Goal: Information Seeking & Learning: Check status

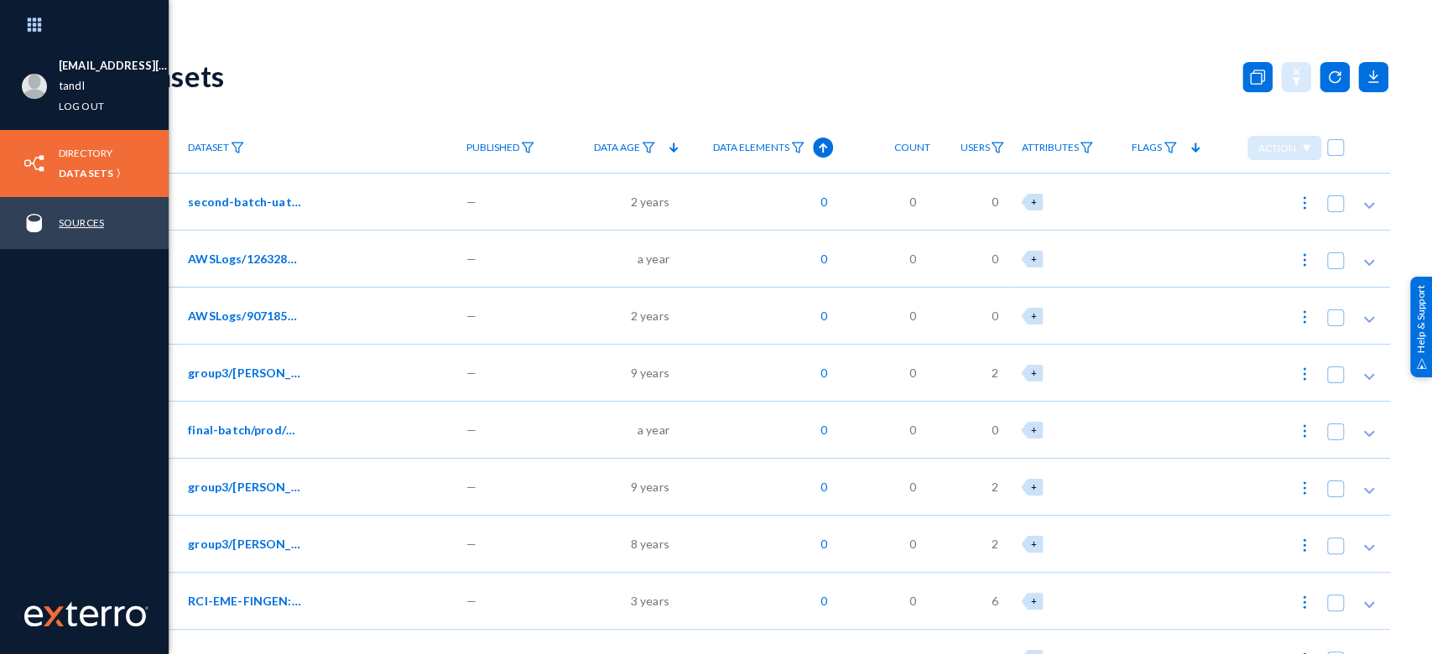
click at [66, 220] on link "Sources" at bounding box center [81, 222] width 45 height 19
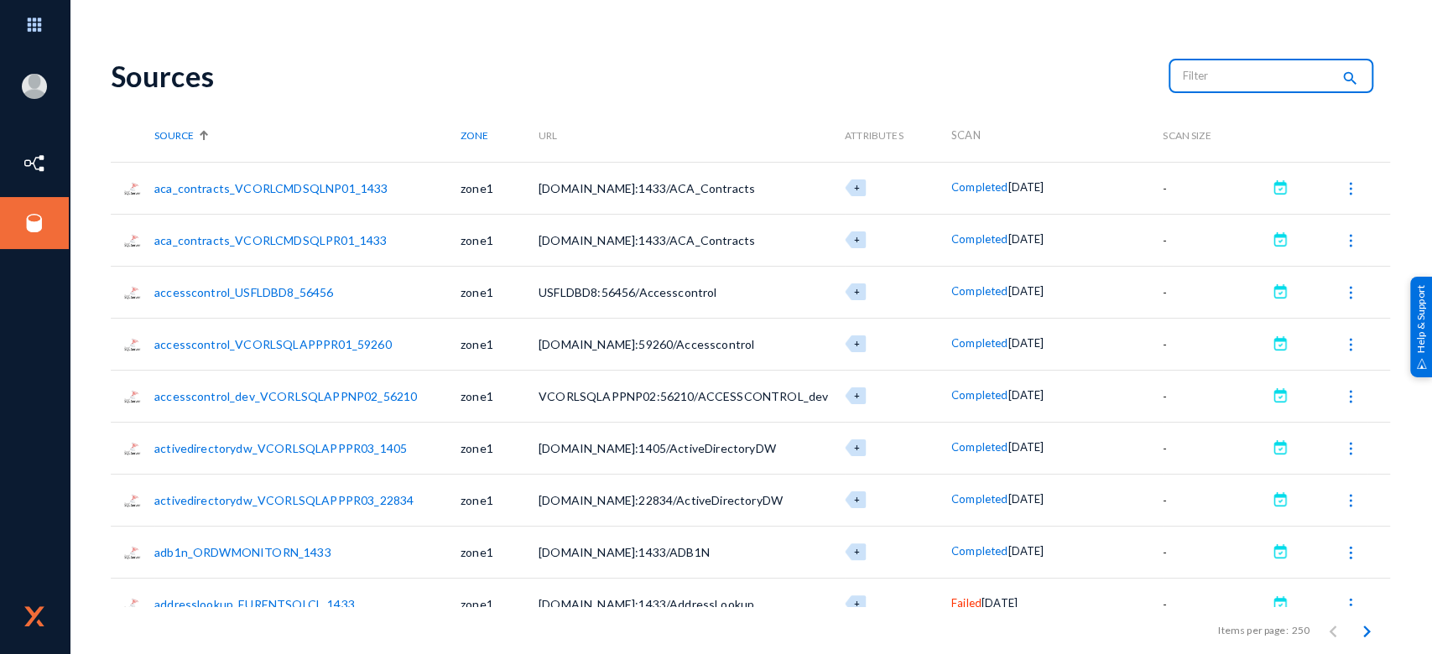
click at [1240, 70] on input "text" at bounding box center [1257, 75] width 148 height 25
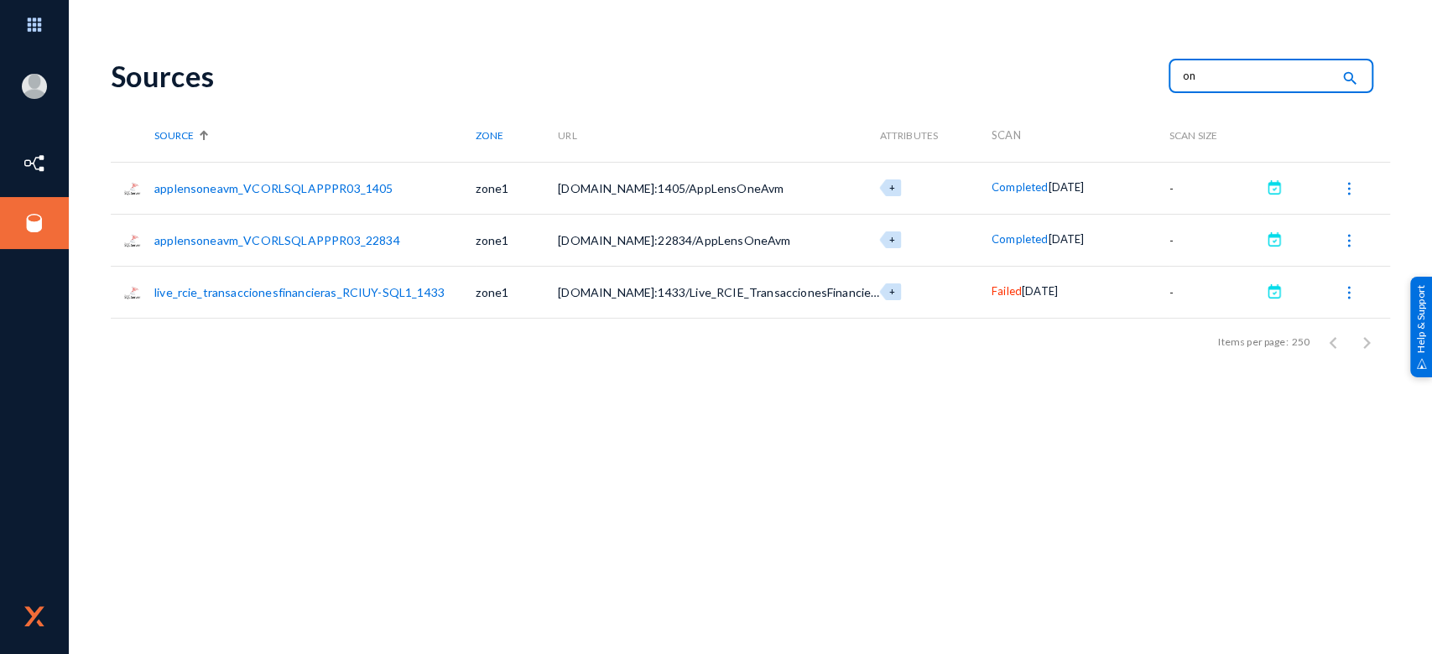
type input "o"
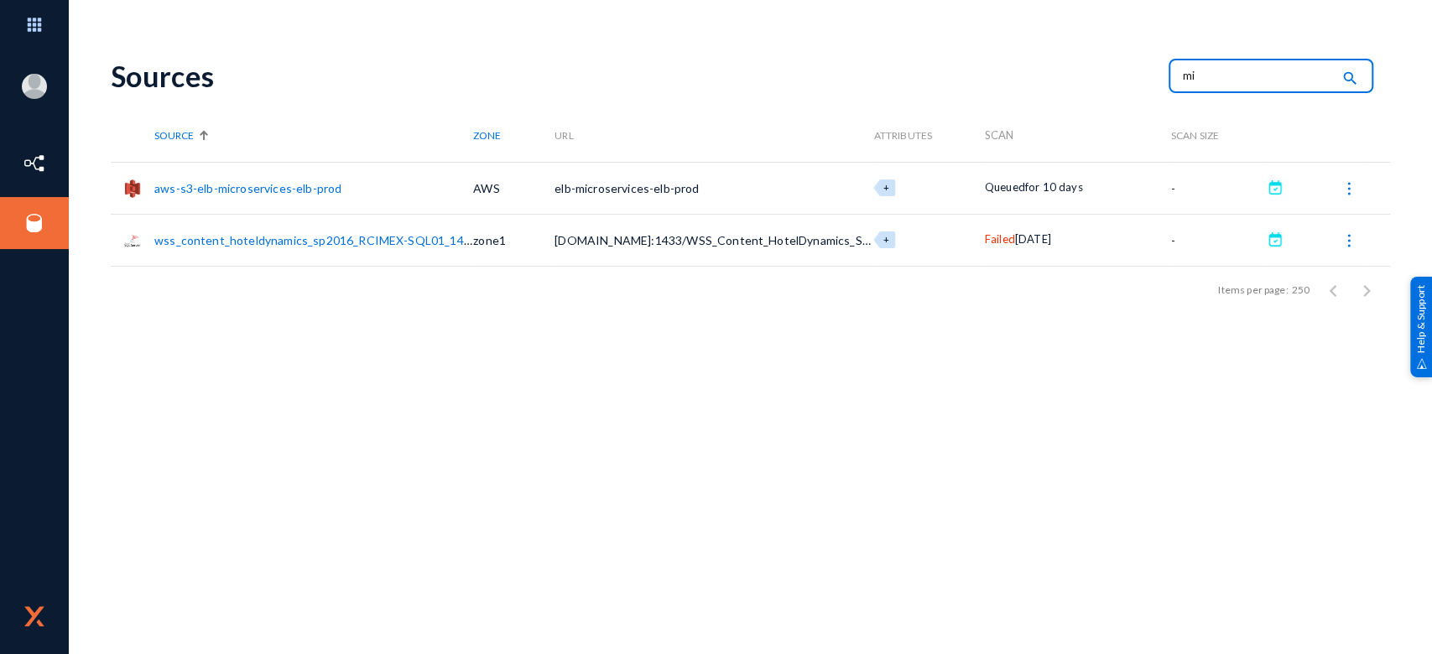
type input "m"
type input "sha"
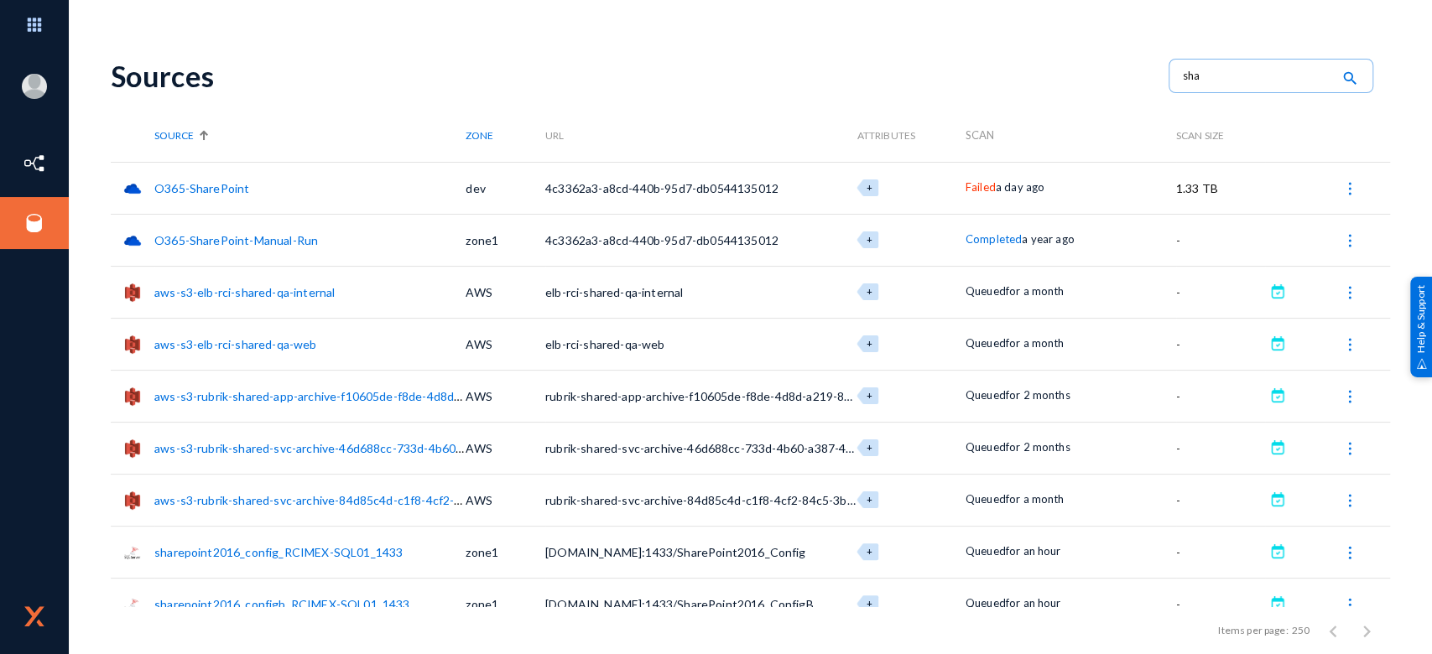
click at [974, 191] on span "Failed" at bounding box center [980, 186] width 30 height 13
click at [1416, 143] on div at bounding box center [716, 327] width 1432 height 654
click at [979, 186] on span "Failed" at bounding box center [980, 186] width 30 height 13
click at [32, 17] on div at bounding box center [716, 327] width 1432 height 654
click at [1343, 188] on img at bounding box center [1349, 188] width 17 height 17
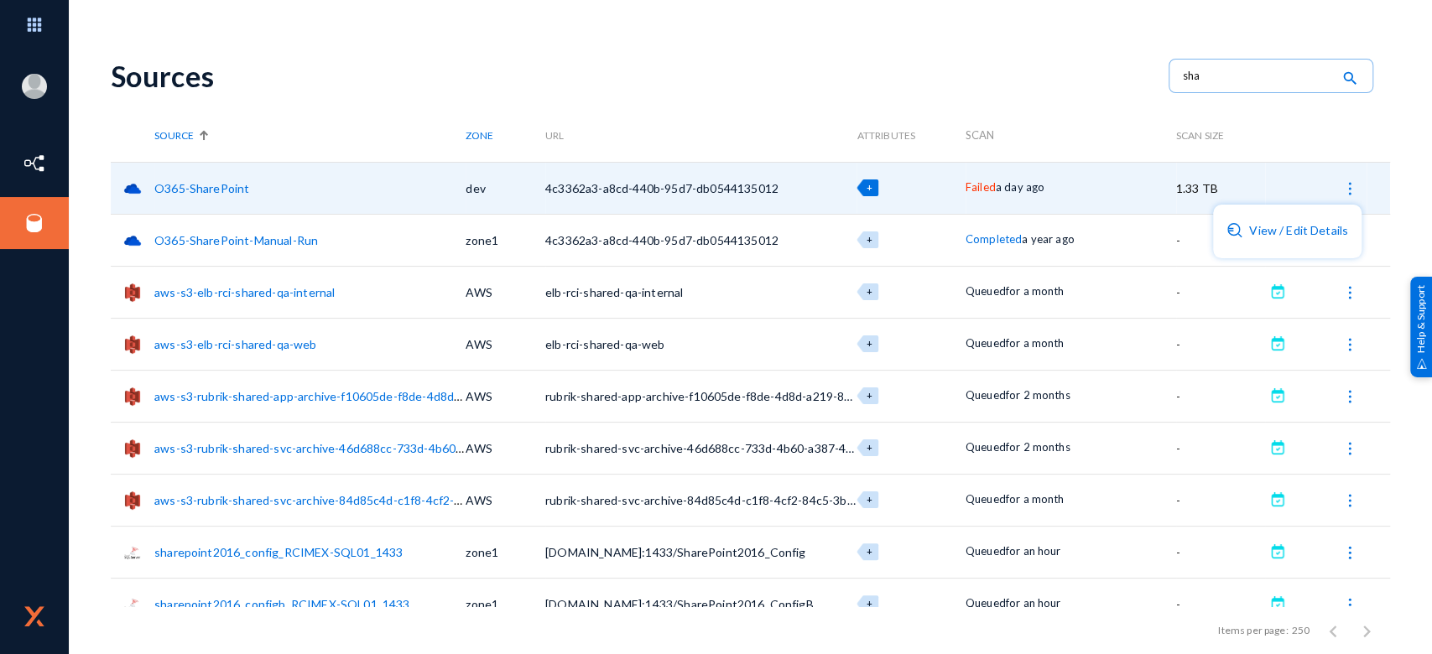
click at [948, 47] on div at bounding box center [716, 327] width 1432 height 654
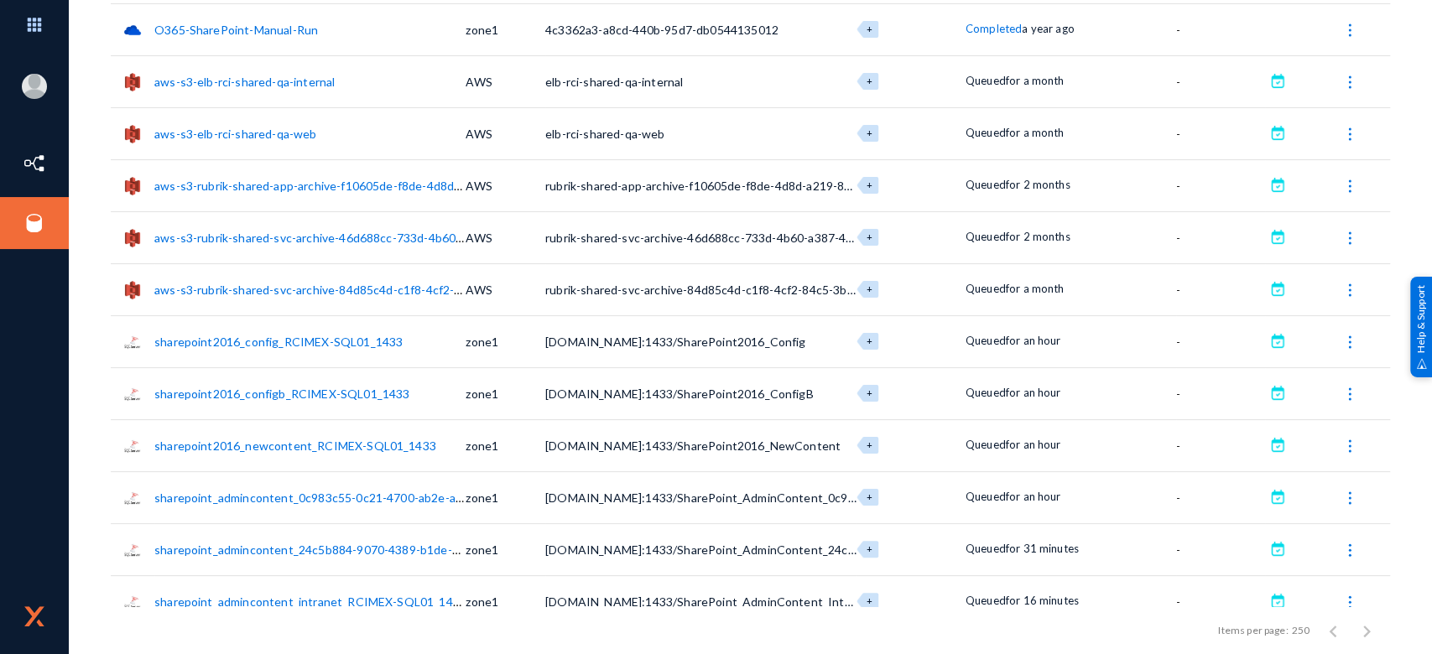
scroll to position [387, 0]
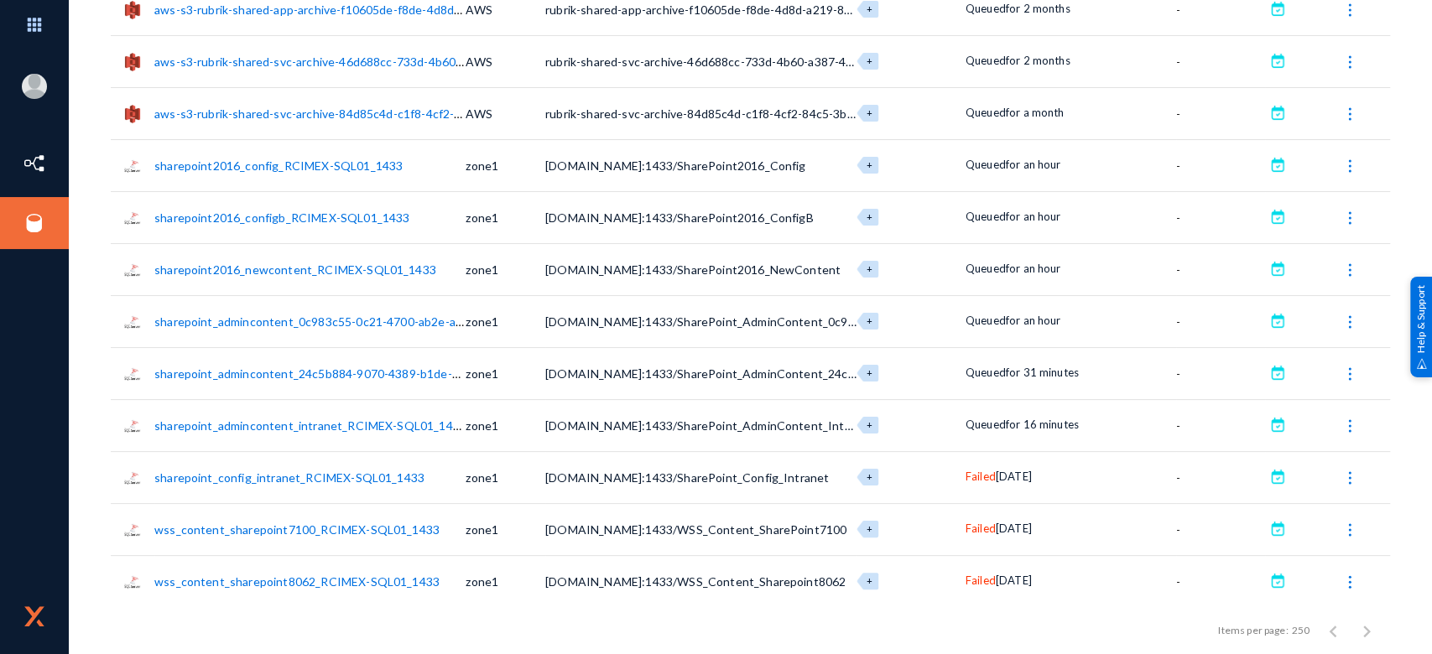
click at [980, 471] on span "Failed" at bounding box center [980, 476] width 30 height 13
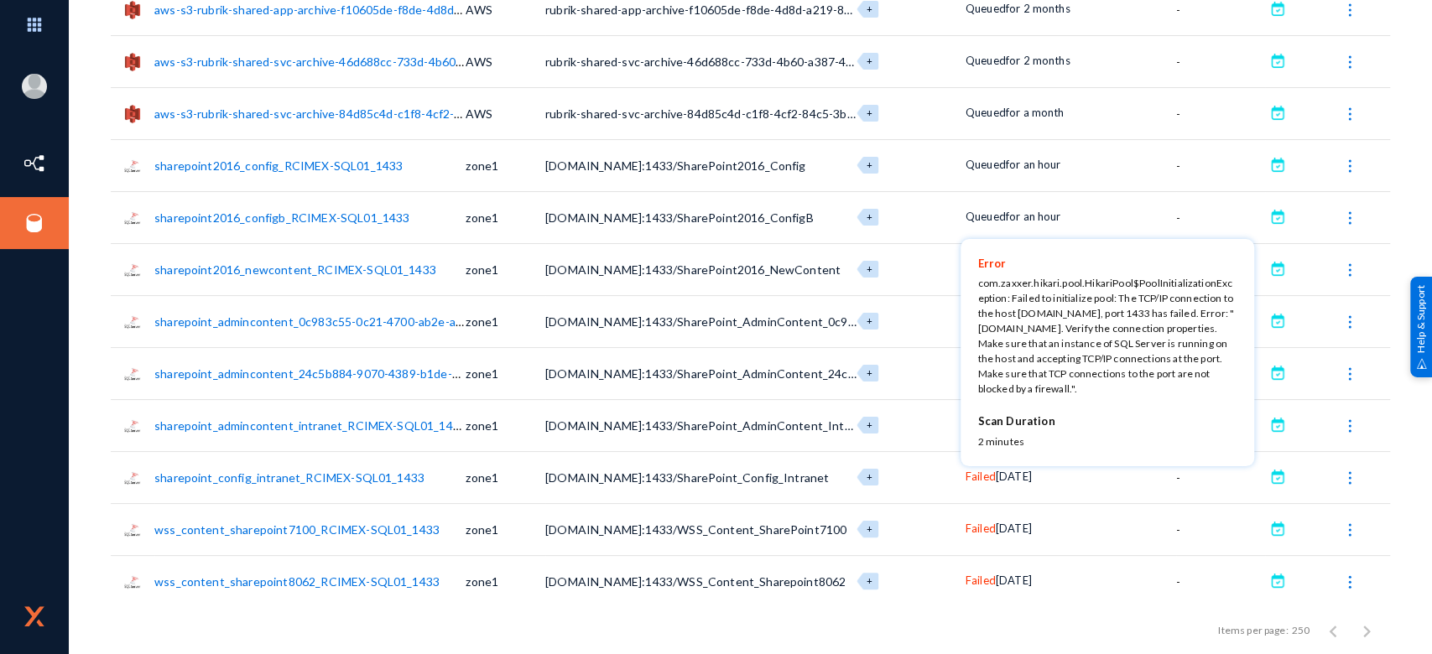
click at [1272, 480] on div at bounding box center [716, 327] width 1432 height 654
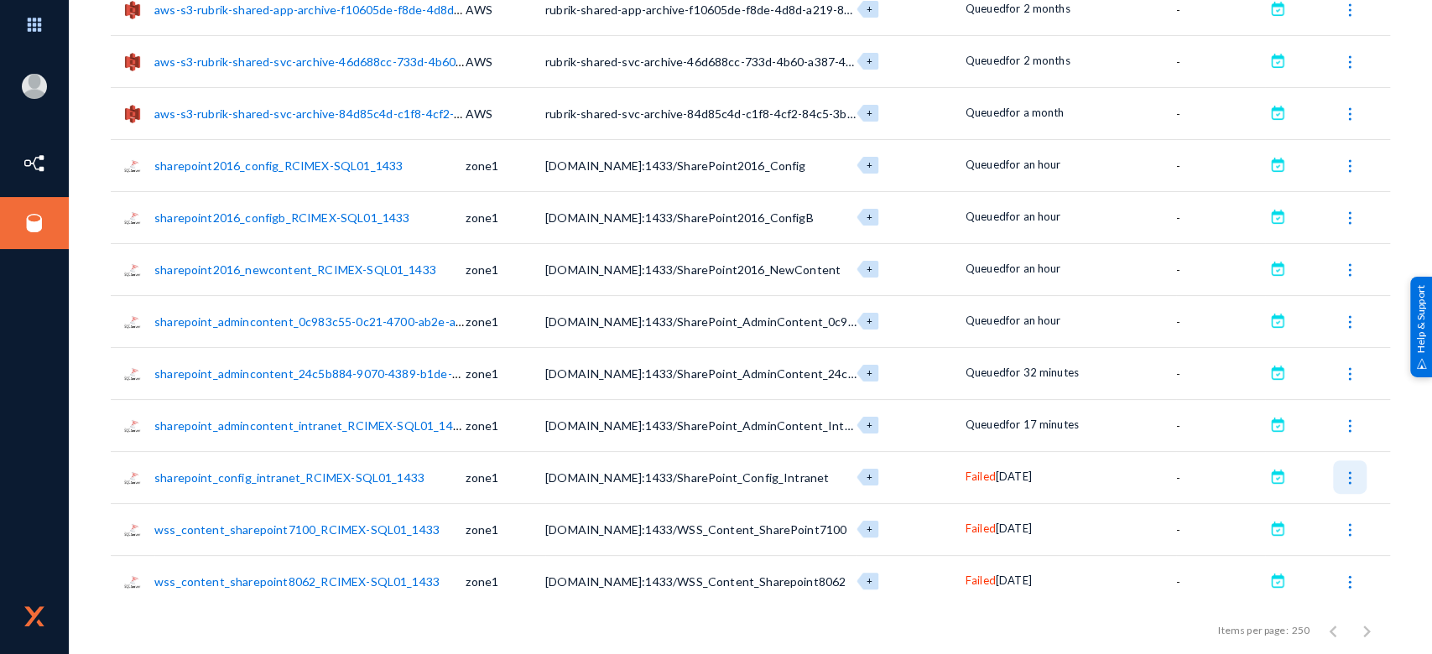
click at [1342, 480] on img at bounding box center [1349, 478] width 17 height 17
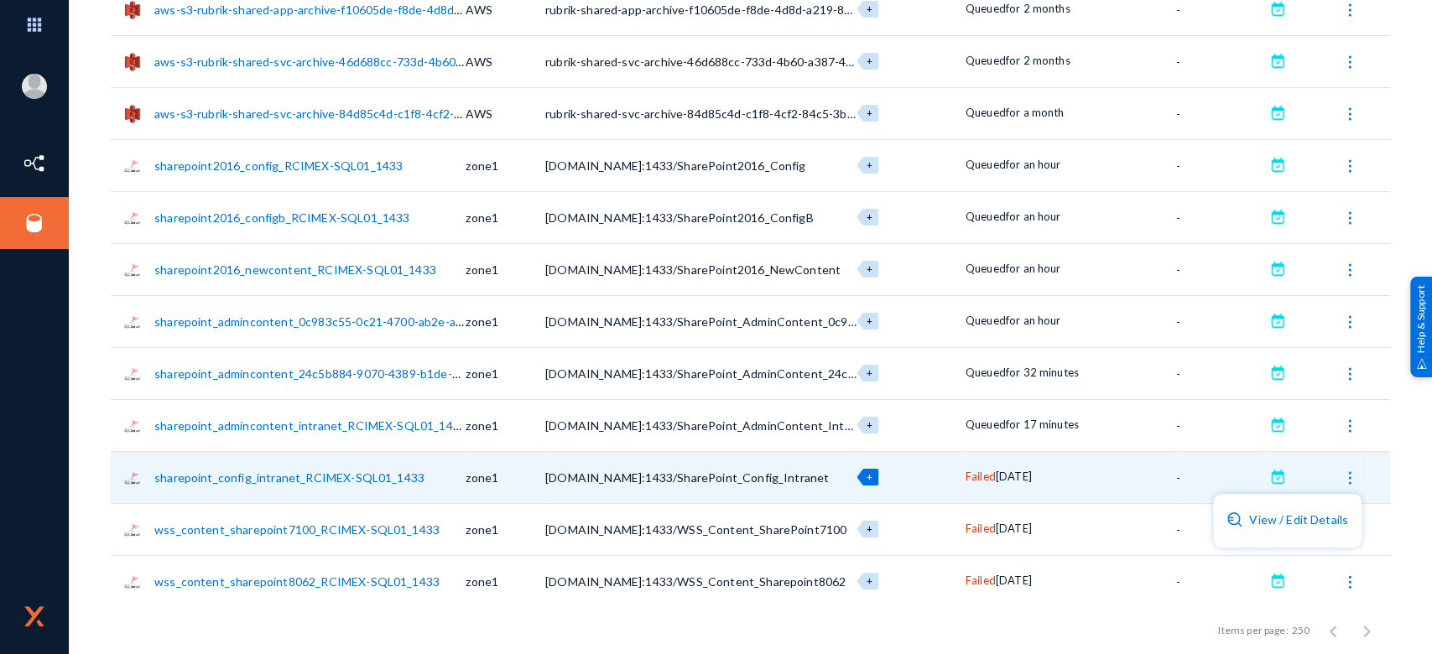
click at [1270, 474] on div at bounding box center [716, 327] width 1432 height 654
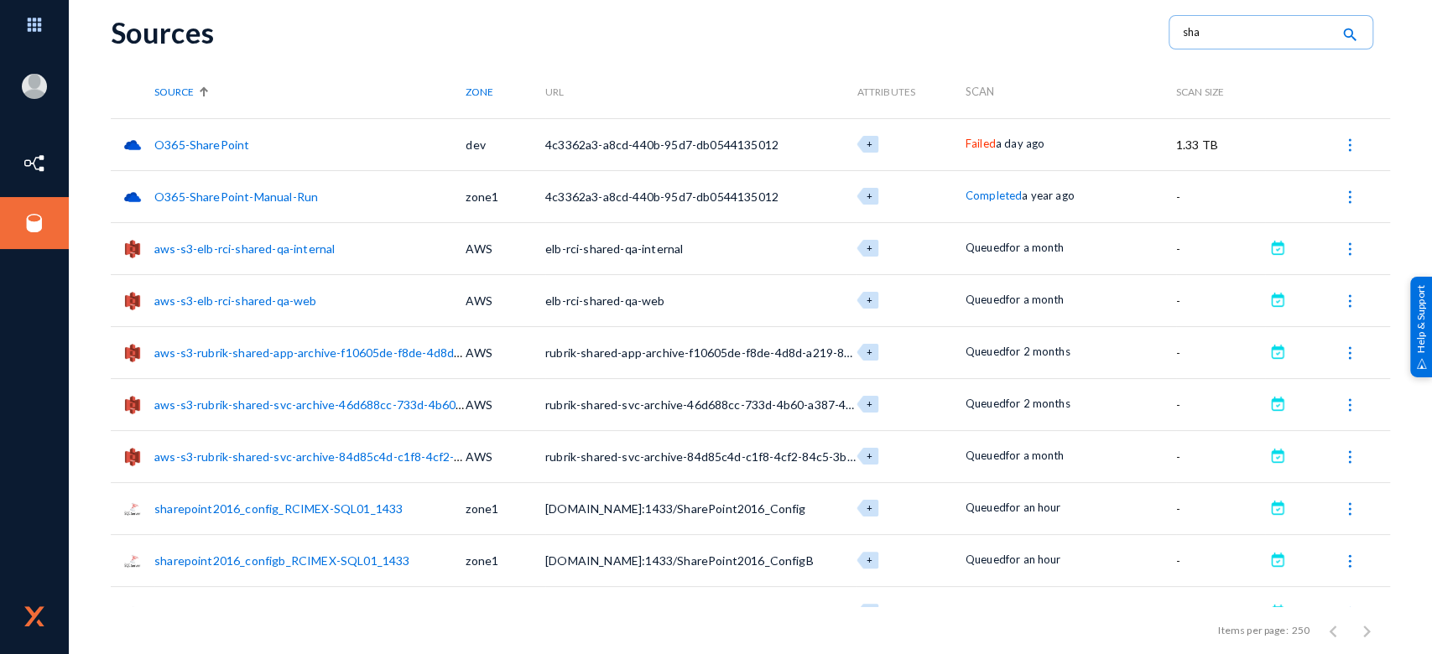
scroll to position [0, 0]
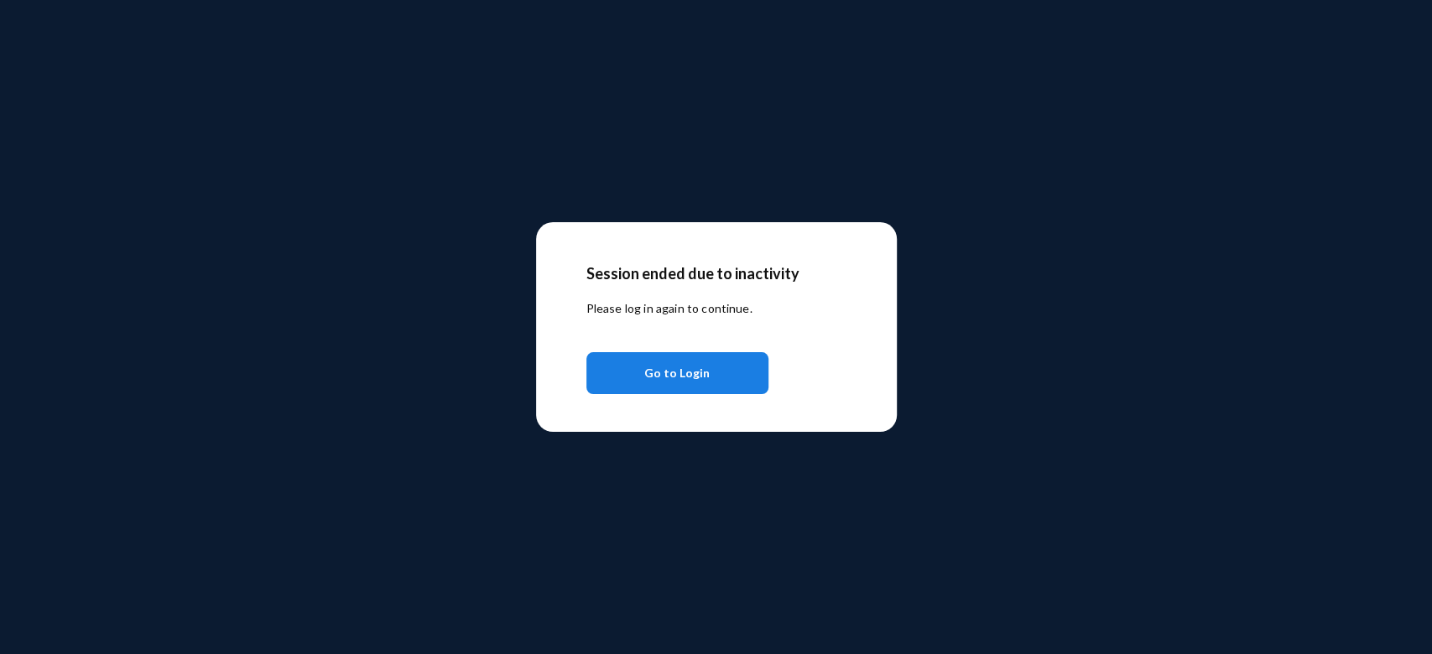
click at [689, 373] on span "Go to Login" at bounding box center [676, 373] width 65 height 30
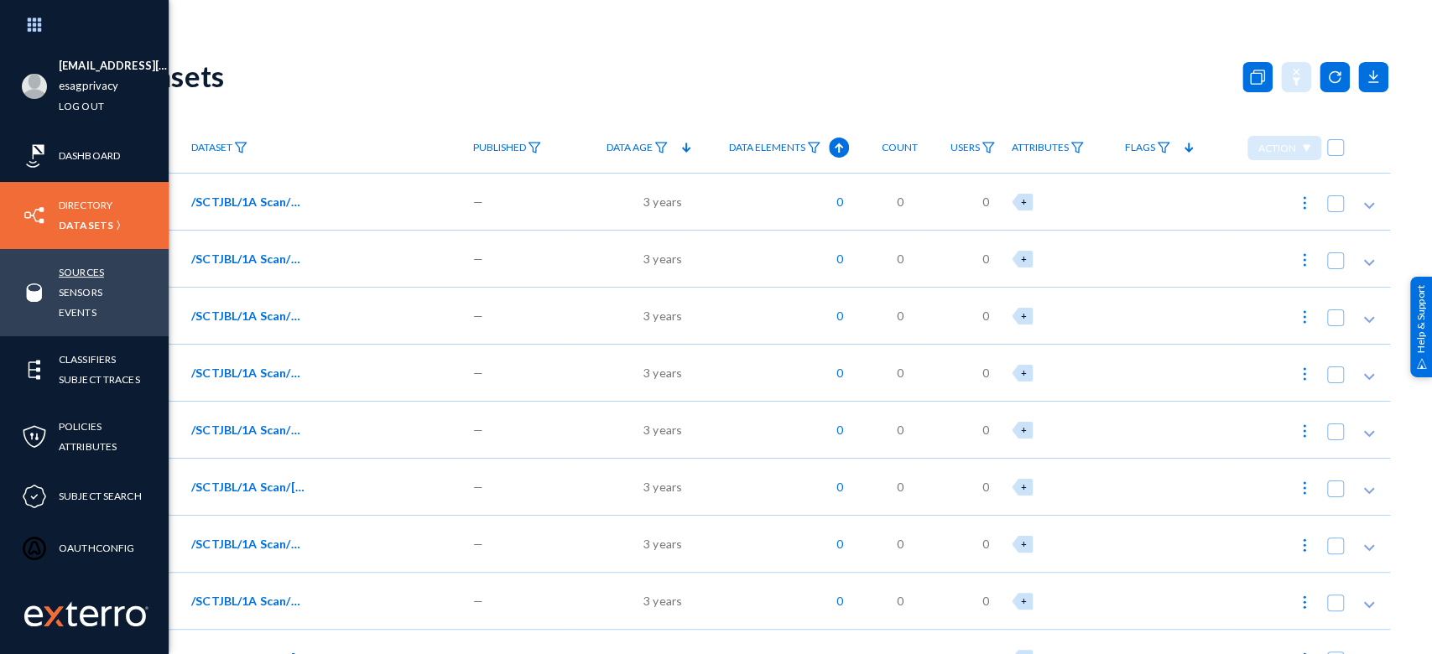
click at [81, 276] on link "Sources" at bounding box center [81, 272] width 45 height 19
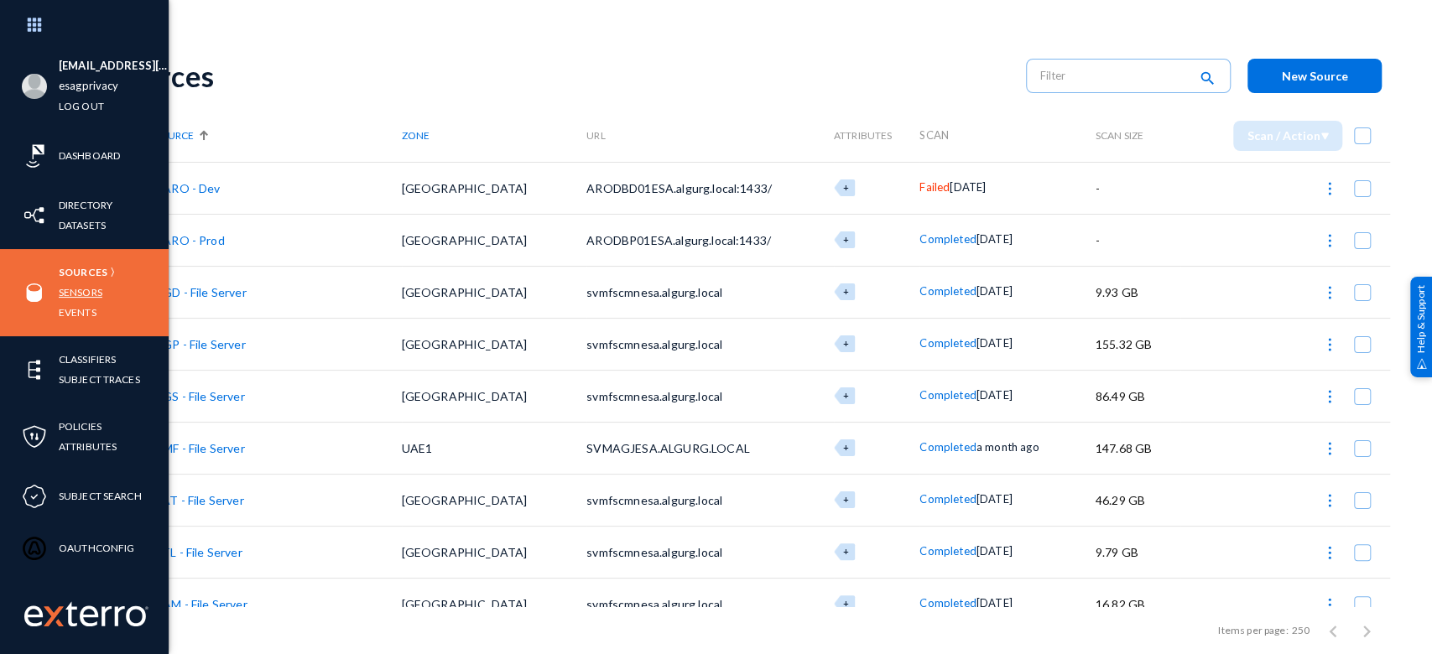
click at [81, 294] on link "Sensors" at bounding box center [81, 292] width 44 height 19
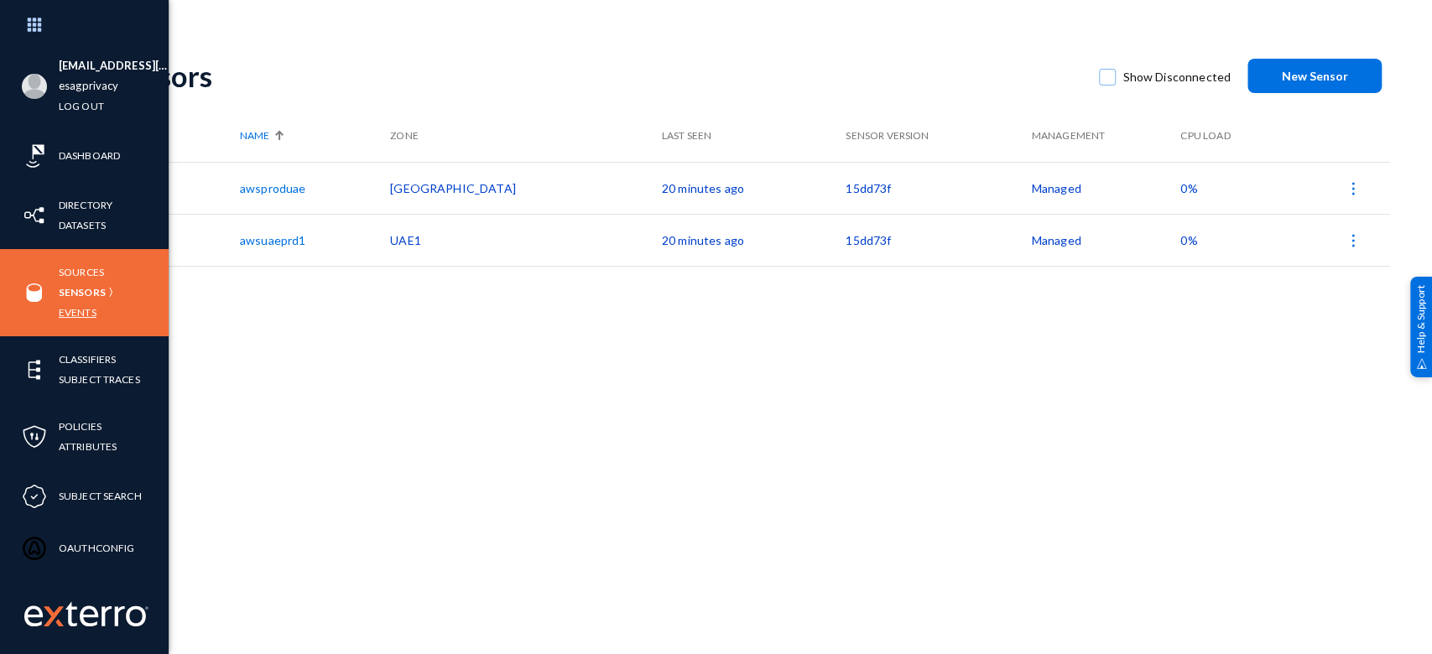
click at [91, 316] on link "Events" at bounding box center [78, 312] width 38 height 19
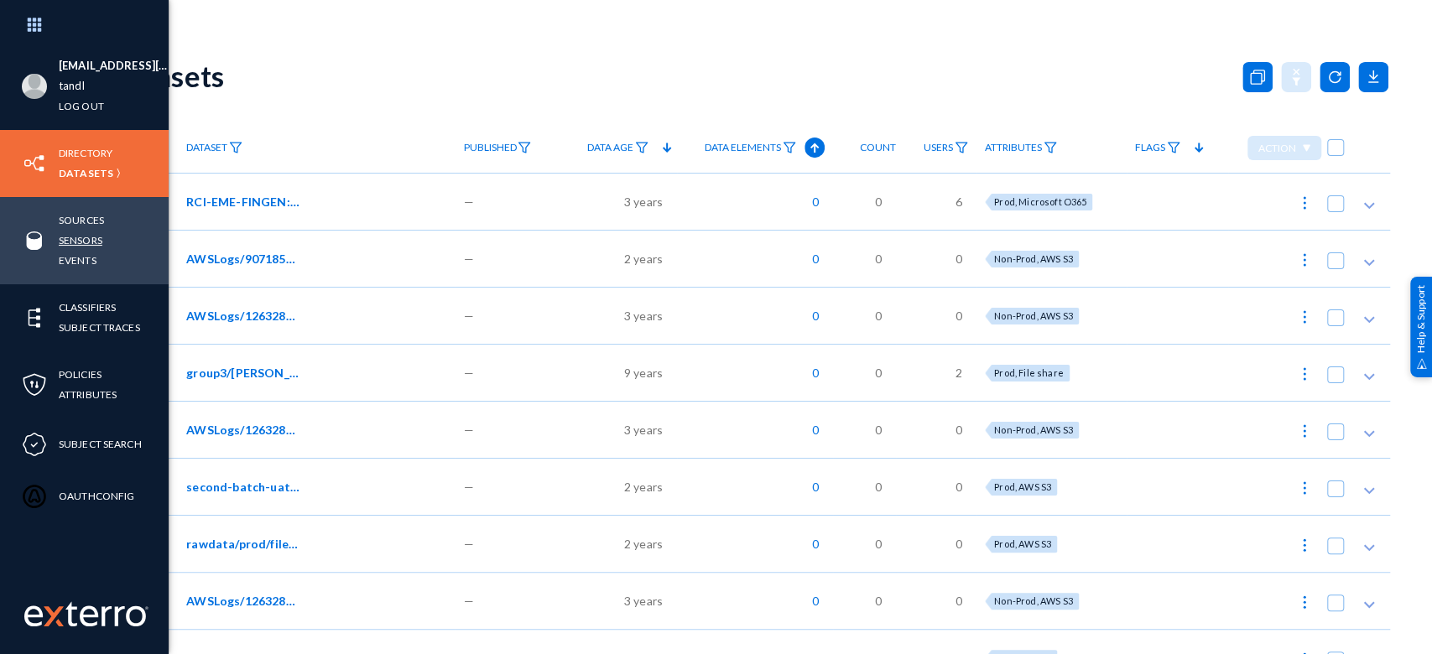
click at [87, 236] on link "Sensors" at bounding box center [81, 240] width 44 height 19
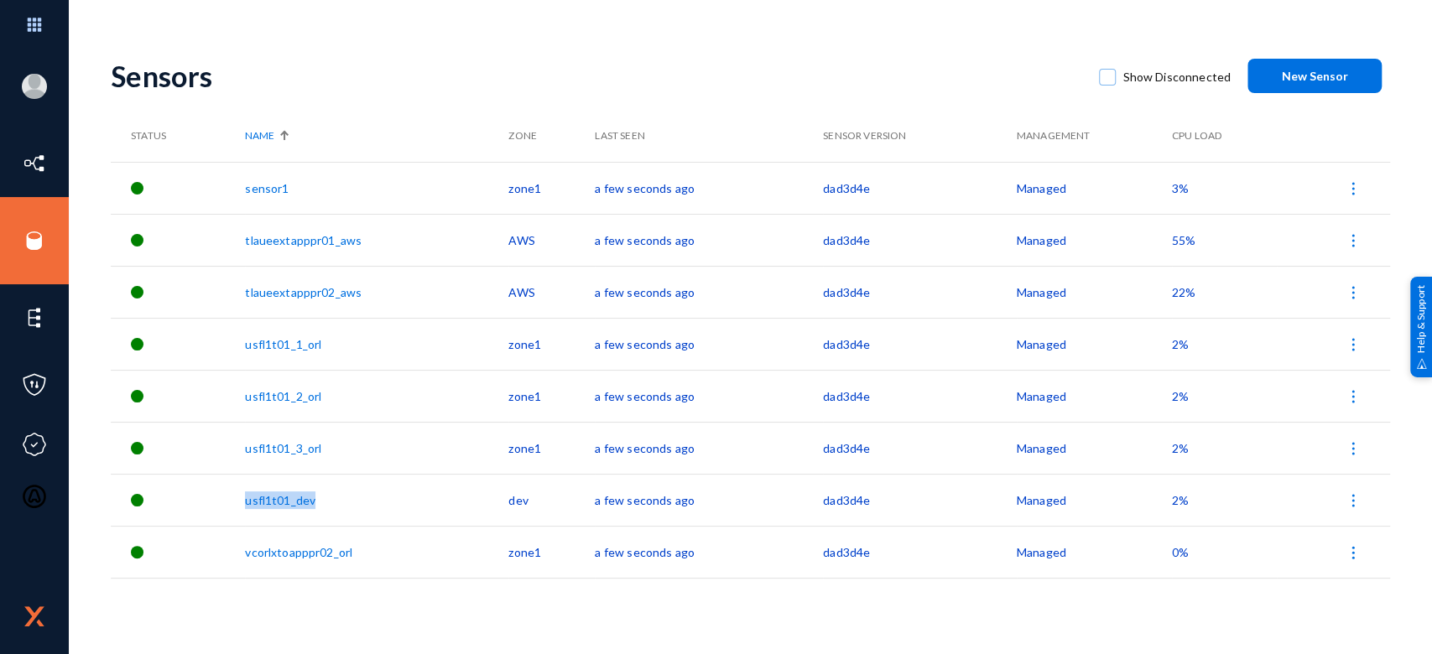
drag, startPoint x: 321, startPoint y: 502, endPoint x: 239, endPoint y: 507, distance: 82.4
click at [239, 507] on tr "usfl1t01_dev dev a few seconds ago dad3d4e Managed 2%" at bounding box center [750, 500] width 1279 height 52
copy tr "usfl1t01_dev"
click at [631, 604] on div "Sensors Show Disconnected New Sensor Status Name Zone Last Seen Sensor Version …" at bounding box center [750, 348] width 1279 height 612
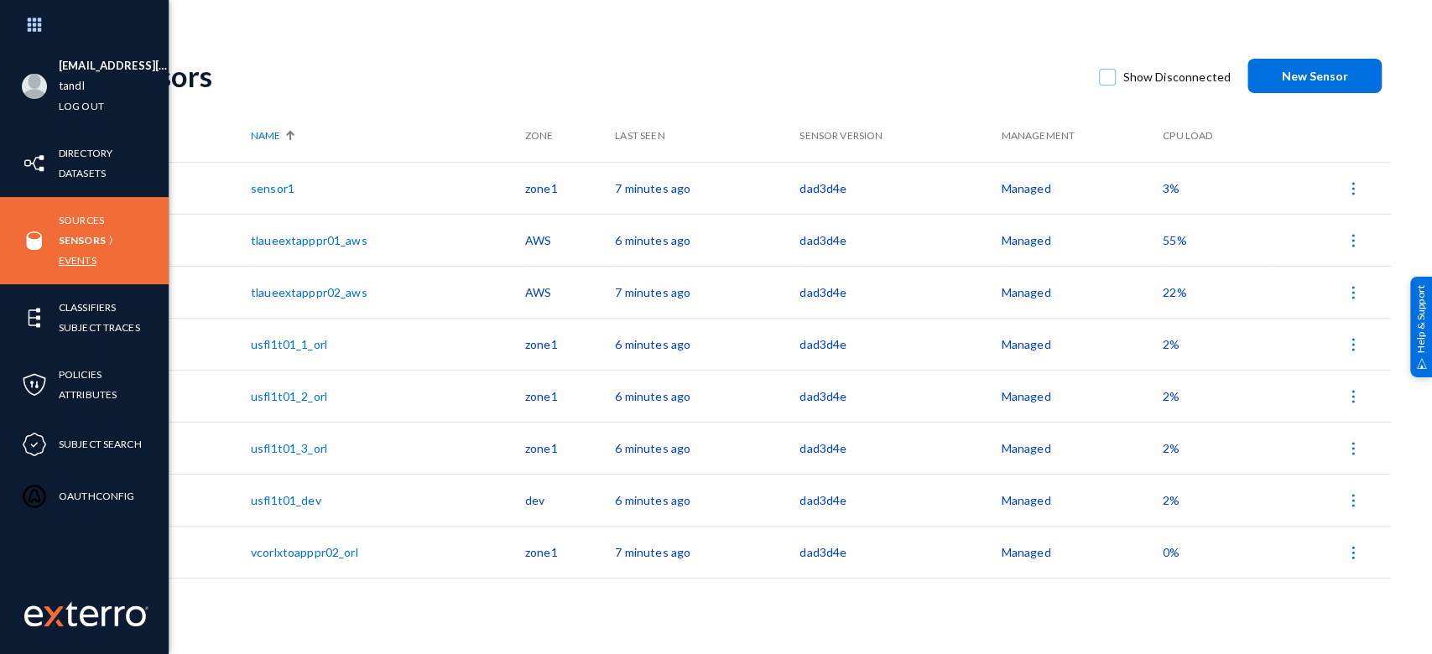
click at [87, 251] on link "Events" at bounding box center [78, 260] width 38 height 19
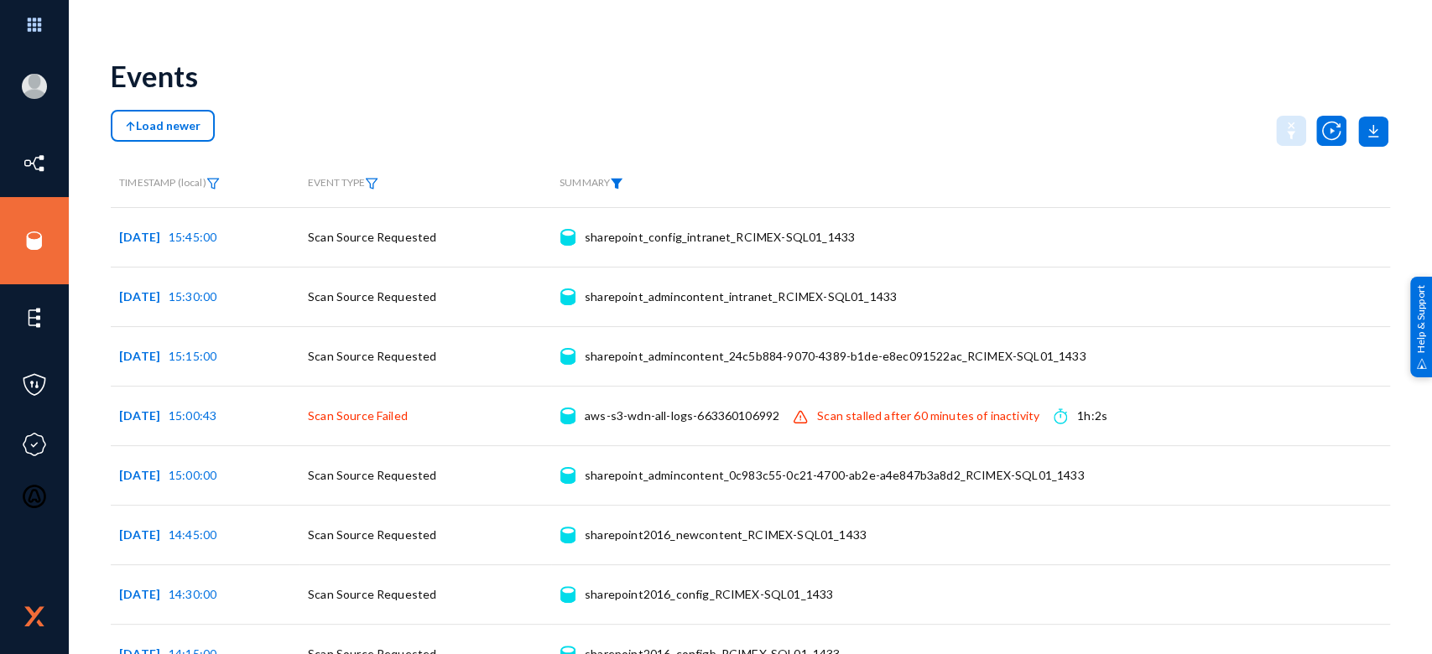
click at [621, 180] on img at bounding box center [616, 184] width 13 height 12
click at [621, 222] on span at bounding box center [640, 222] width 111 height 15
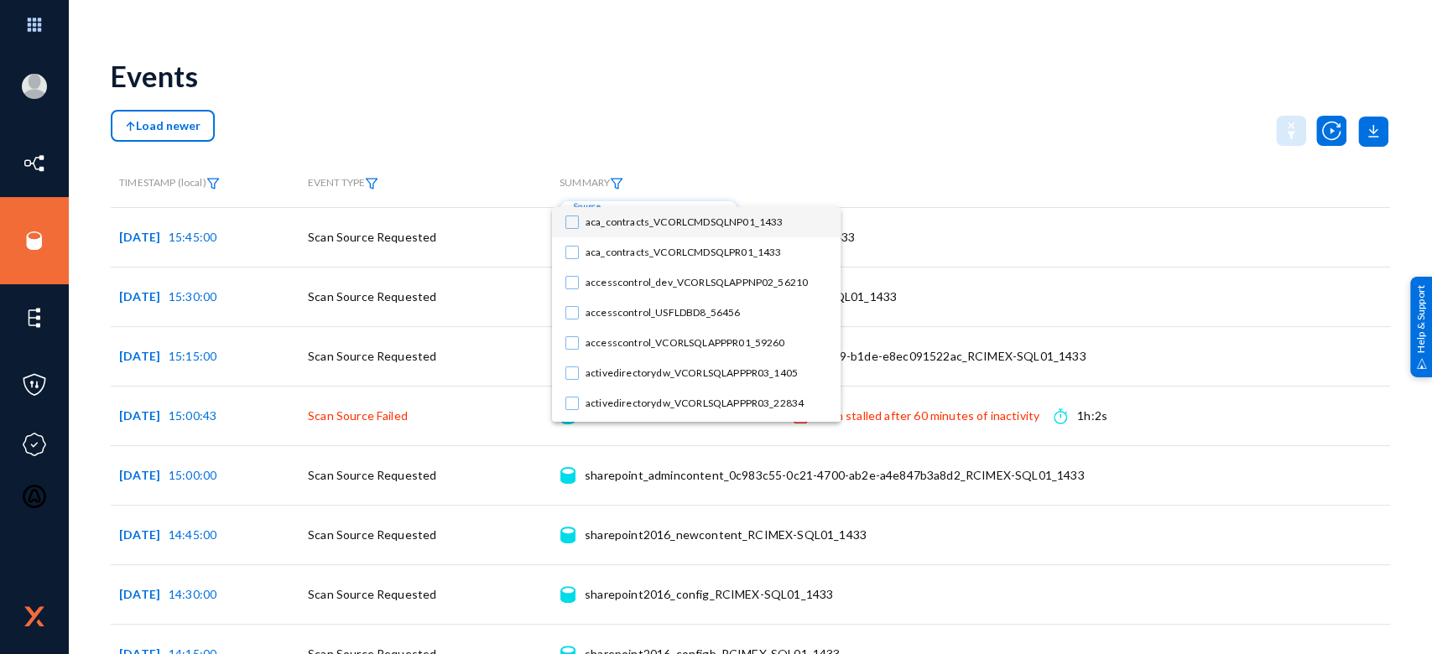
click at [616, 183] on div at bounding box center [716, 327] width 1432 height 654
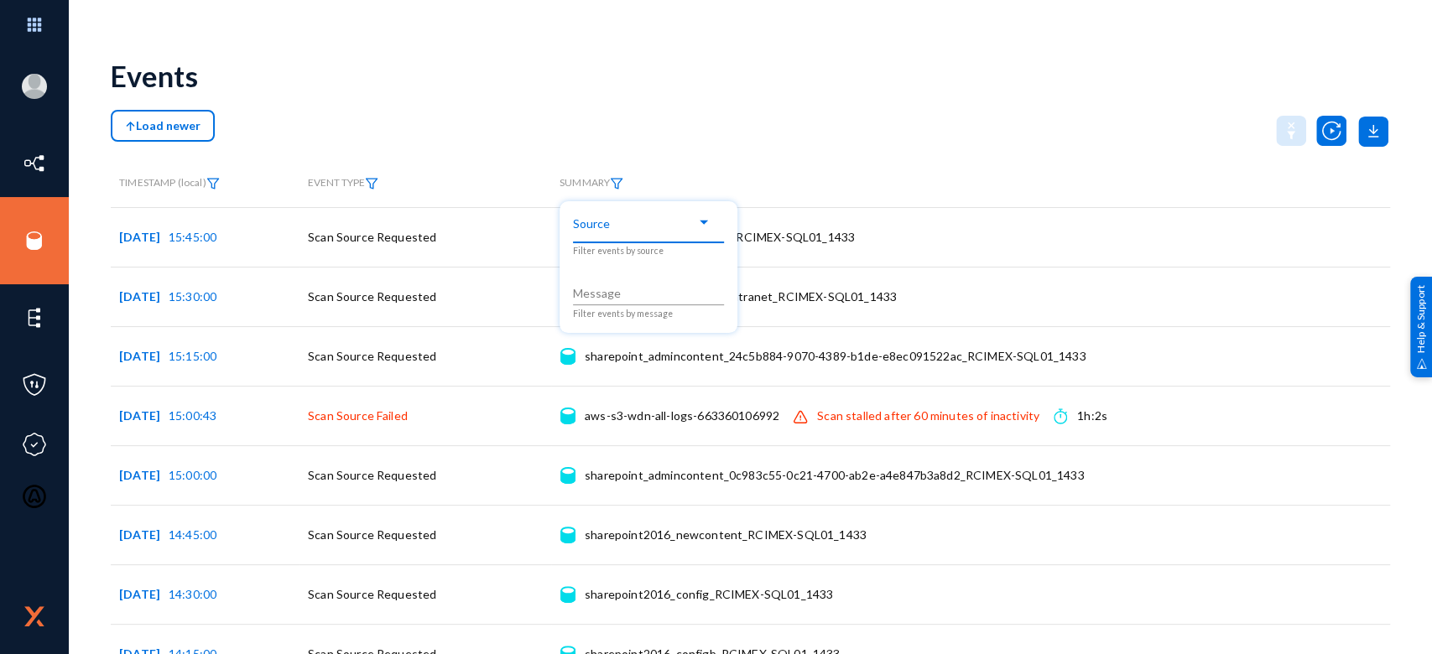
click at [614, 225] on span at bounding box center [640, 222] width 111 height 15
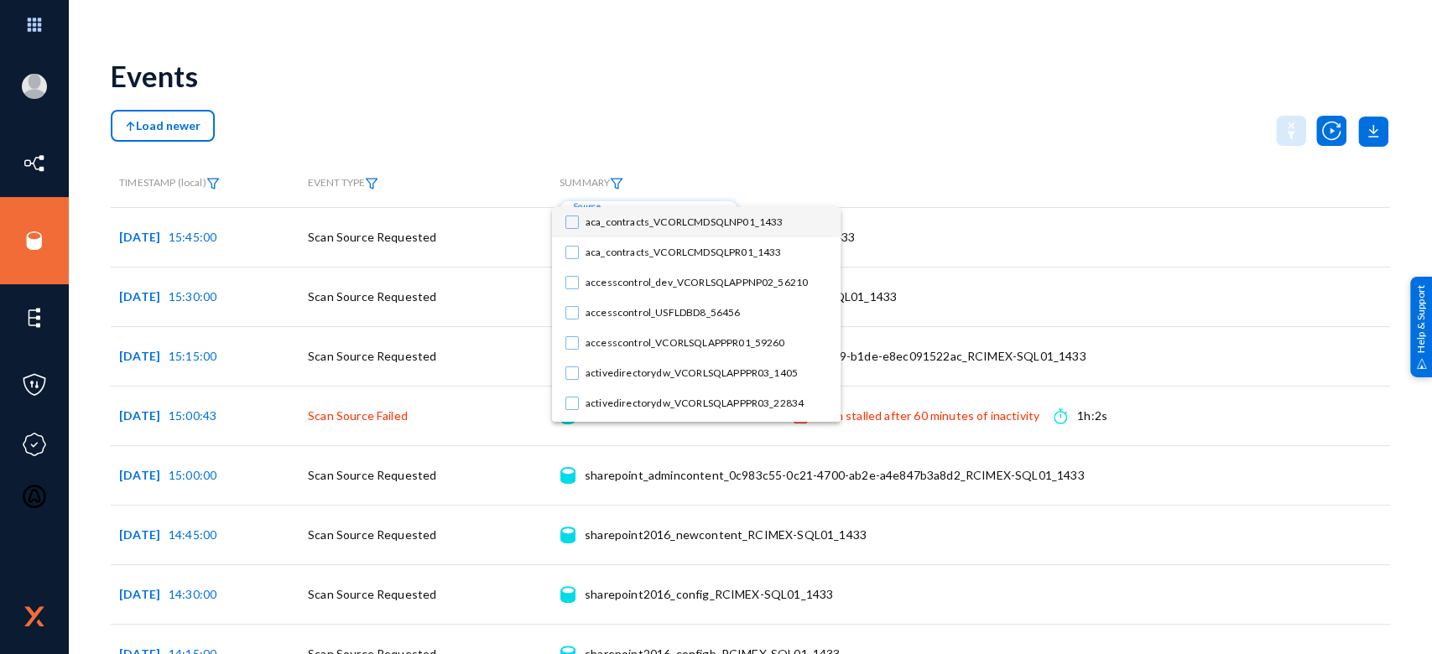
click at [651, 169] on div at bounding box center [716, 327] width 1432 height 654
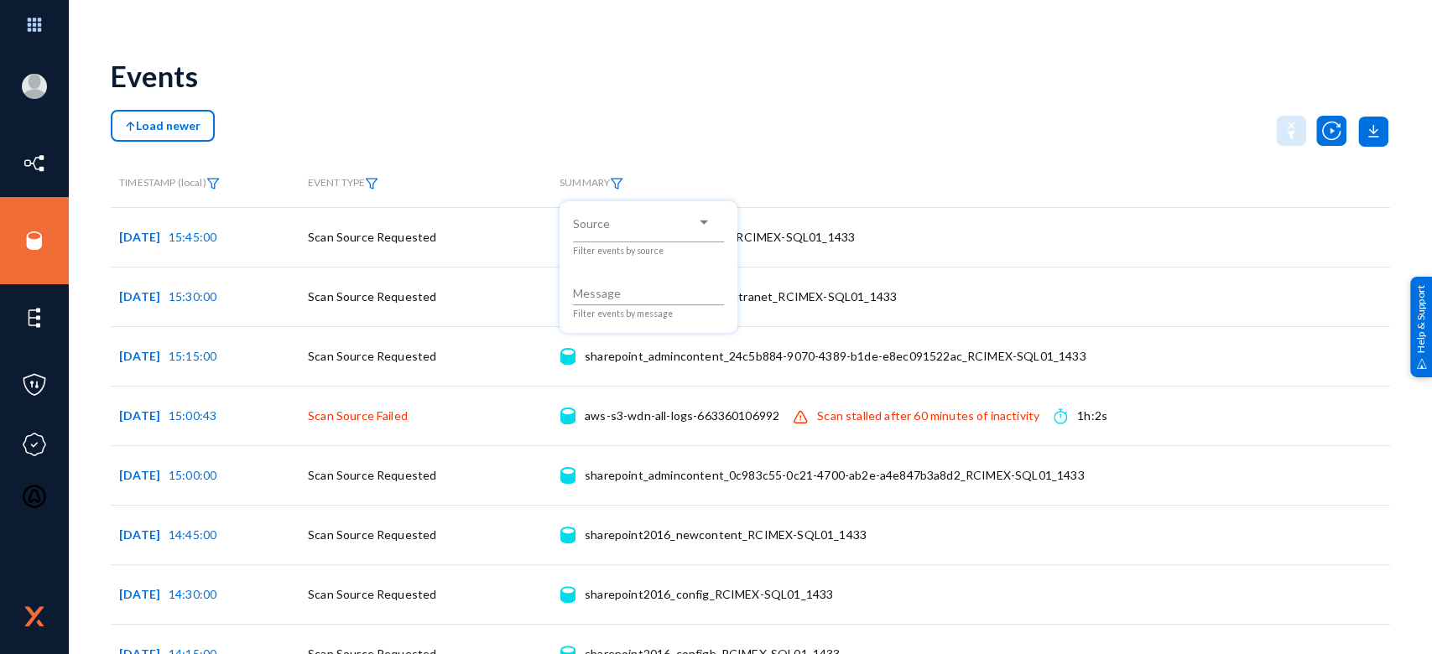
drag, startPoint x: 1430, startPoint y: 73, endPoint x: 1430, endPoint y: 376, distance: 302.8
click at [1430, 376] on div at bounding box center [716, 327] width 1432 height 654
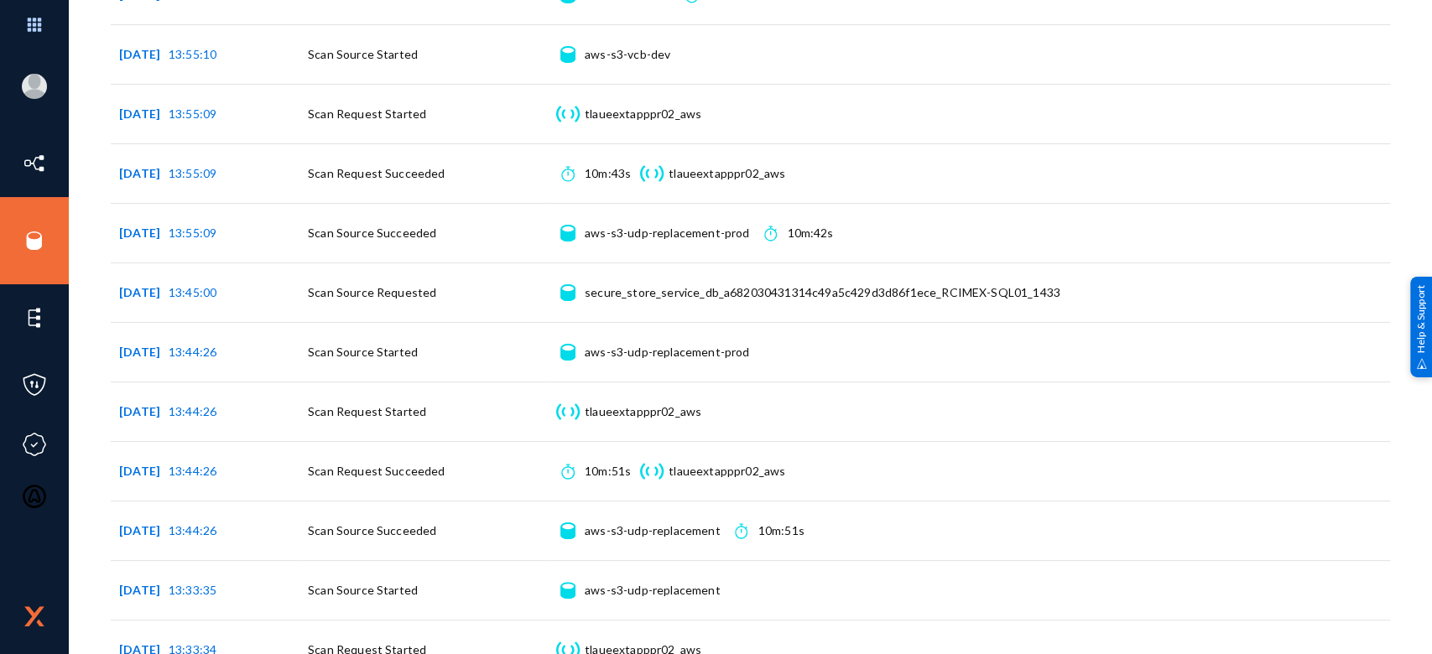
scroll to position [3398, 0]
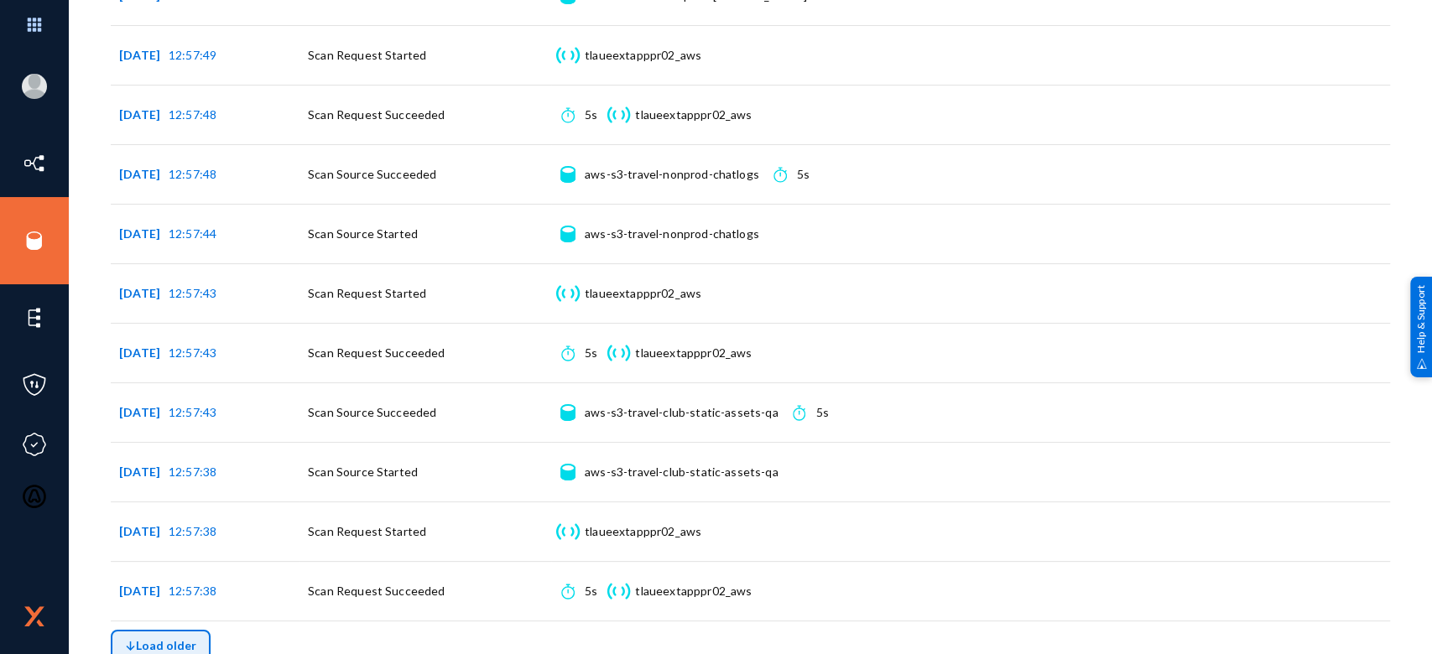
click at [186, 638] on span "Load older" at bounding box center [160, 645] width 71 height 14
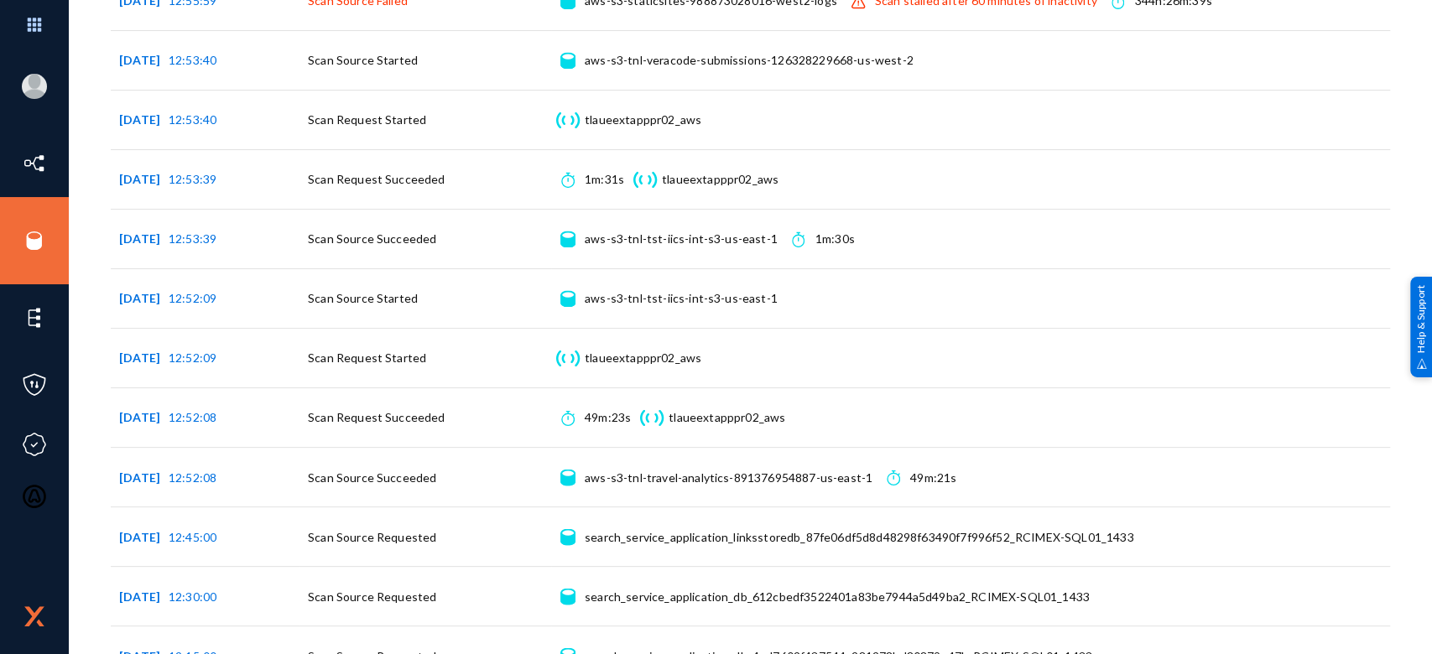
scroll to position [7203, 0]
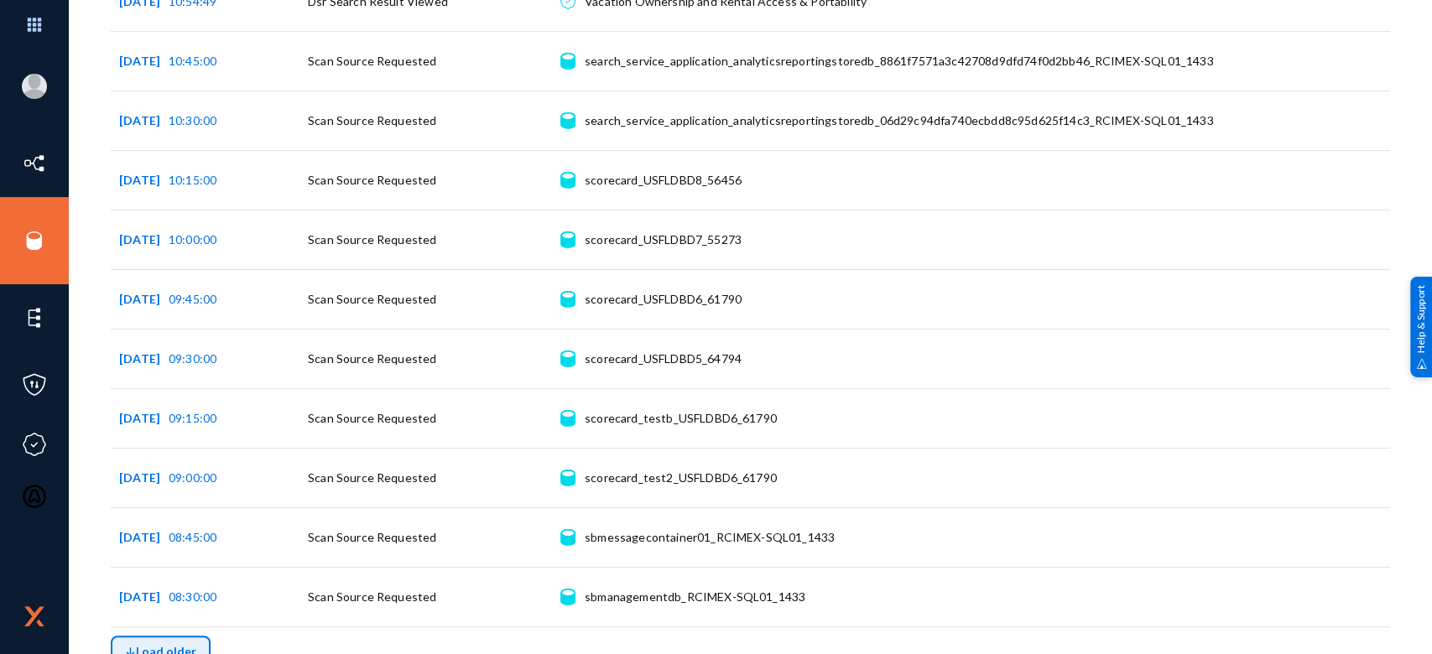
click at [170, 644] on span "Load older" at bounding box center [160, 651] width 71 height 14
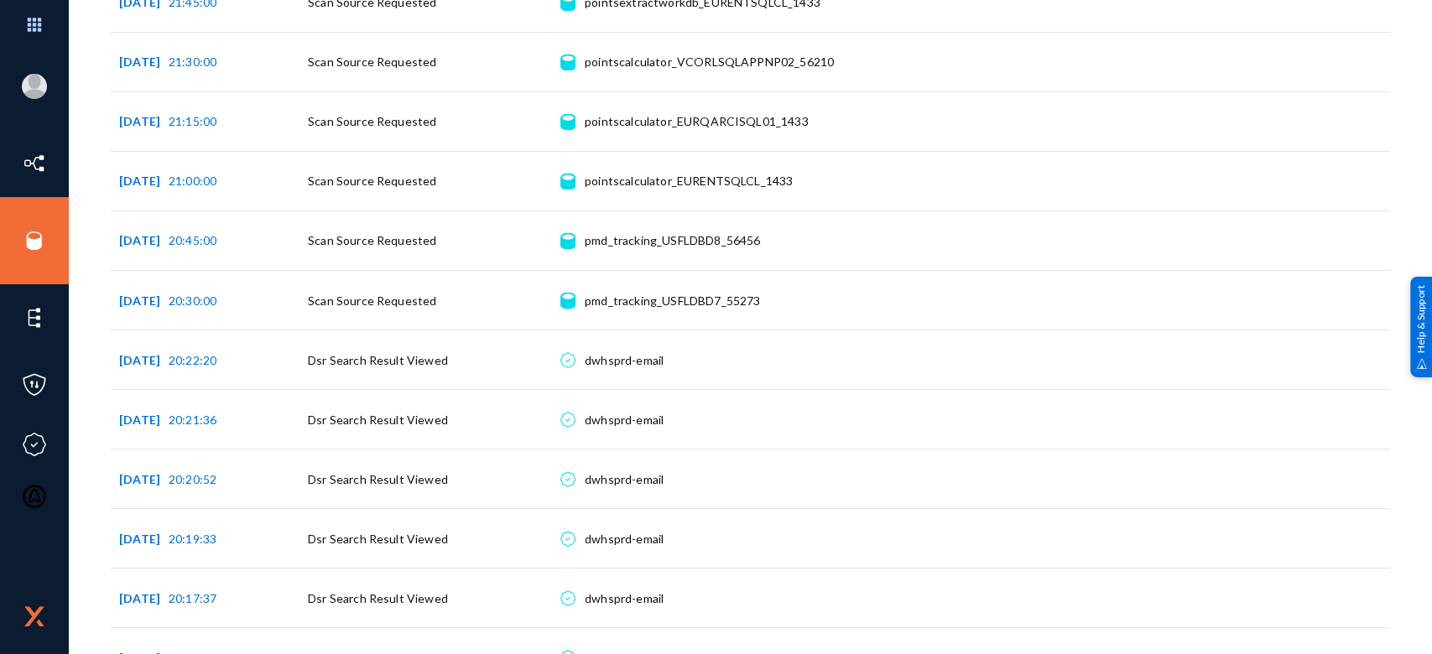
scroll to position [11008, 0]
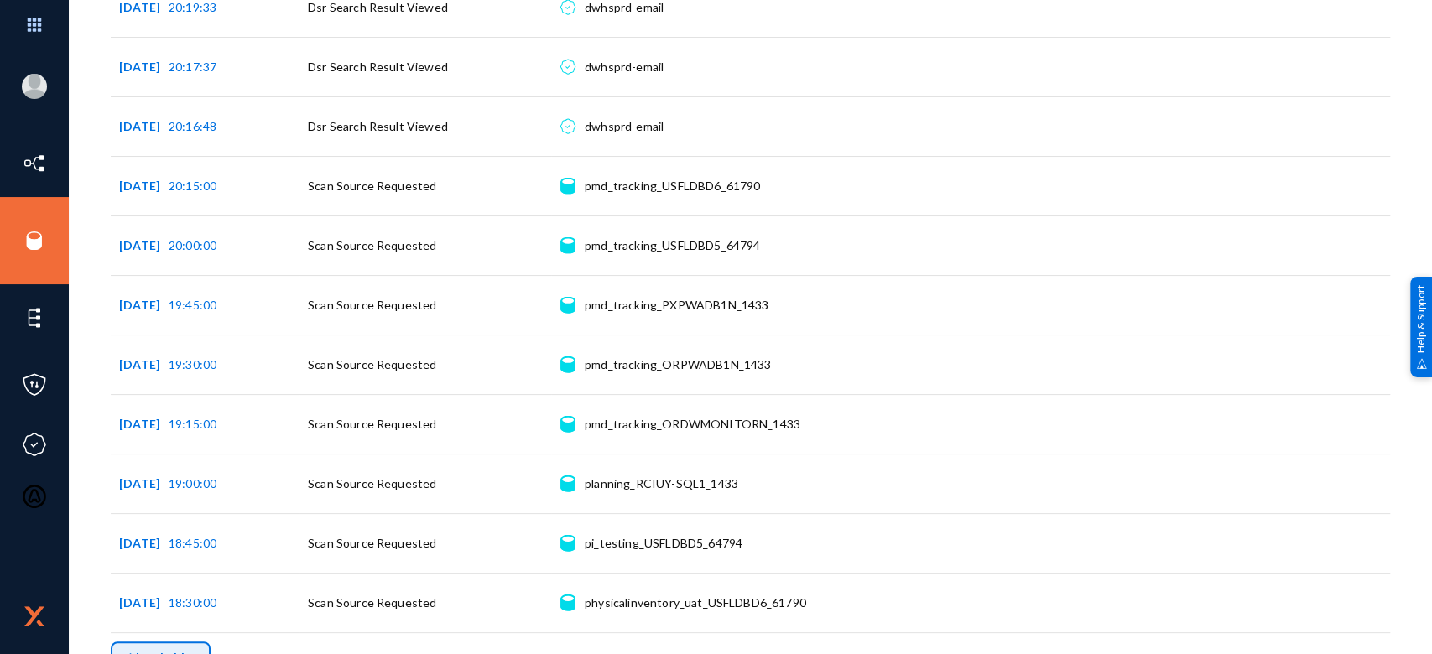
click at [199, 647] on button "Load older" at bounding box center [161, 658] width 100 height 32
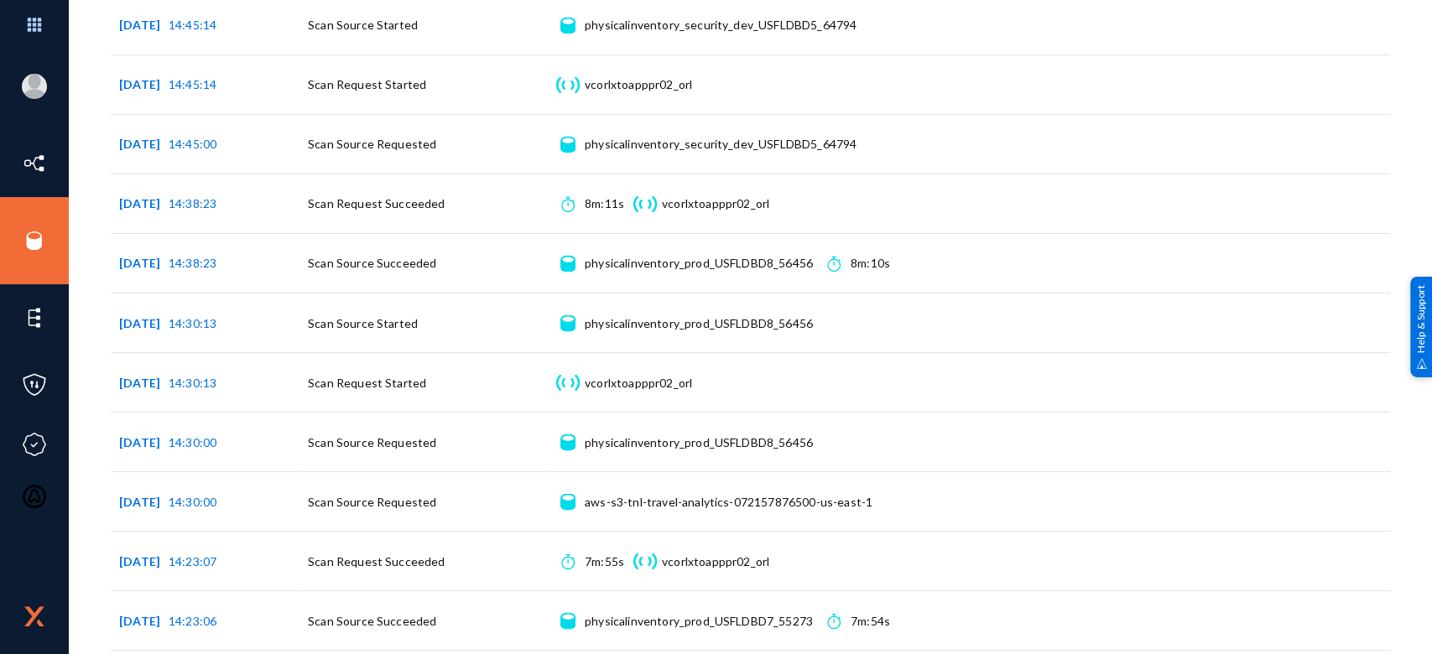
scroll to position [14813, 0]
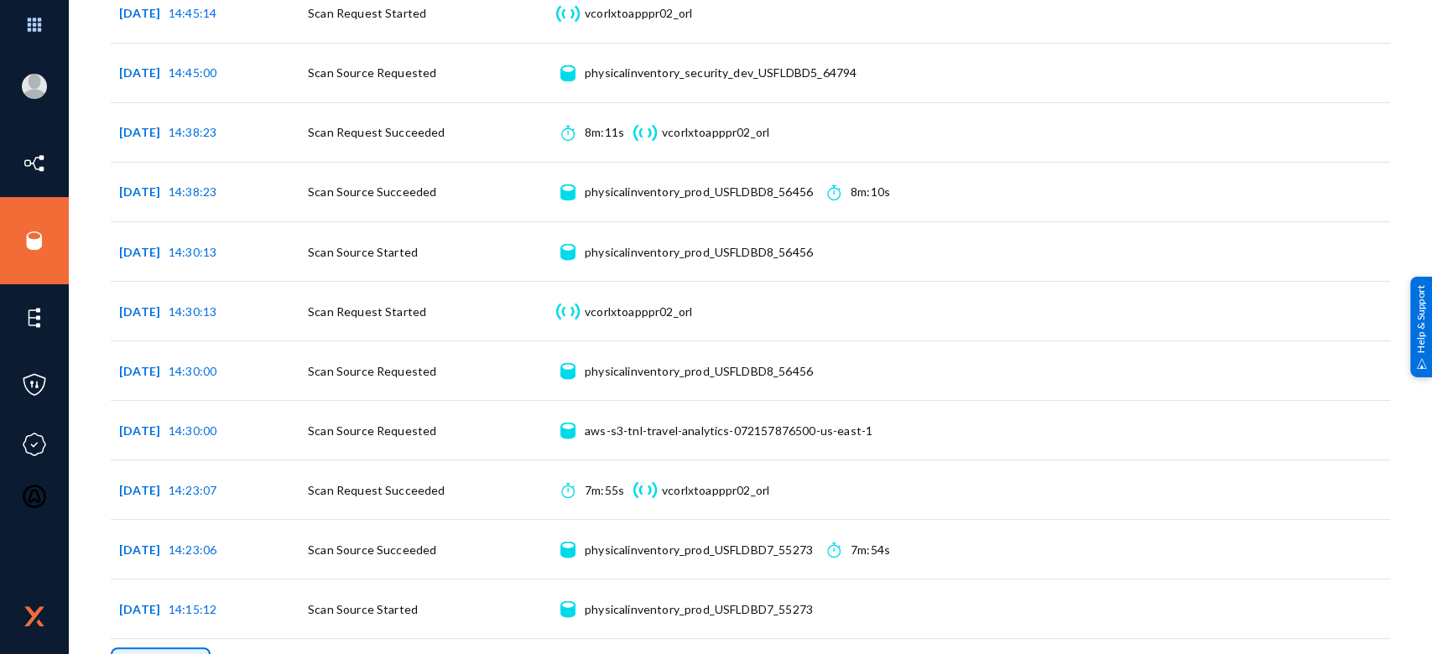
click at [181, 653] on span "Load older" at bounding box center [160, 663] width 71 height 14
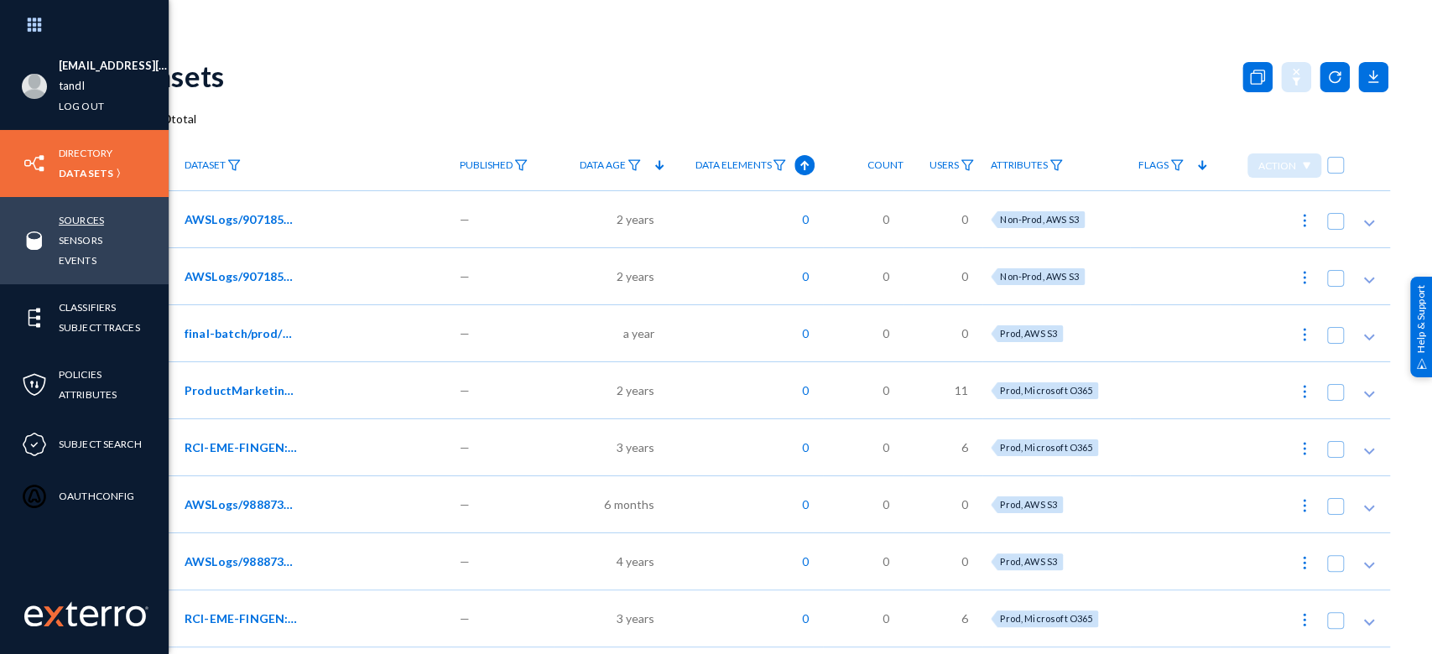
click at [86, 222] on link "Sources" at bounding box center [81, 220] width 45 height 19
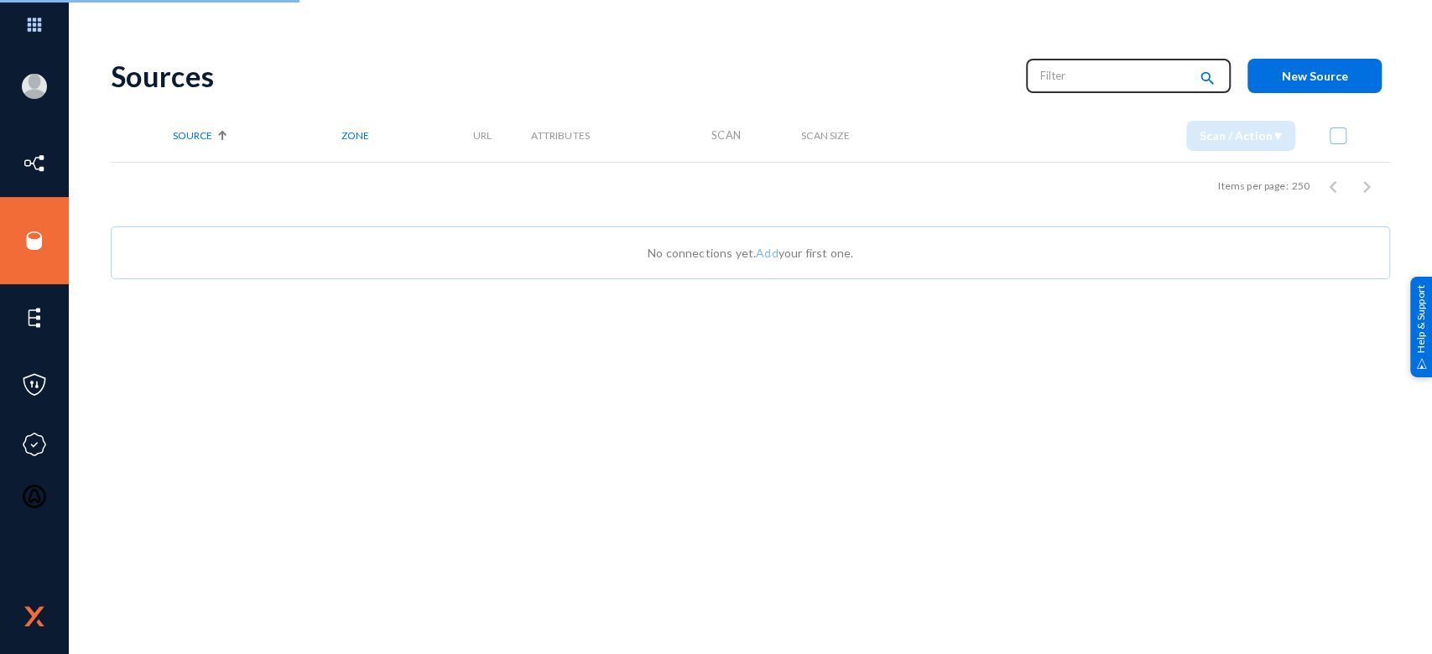
click at [1062, 79] on input "text" at bounding box center [1114, 75] width 148 height 25
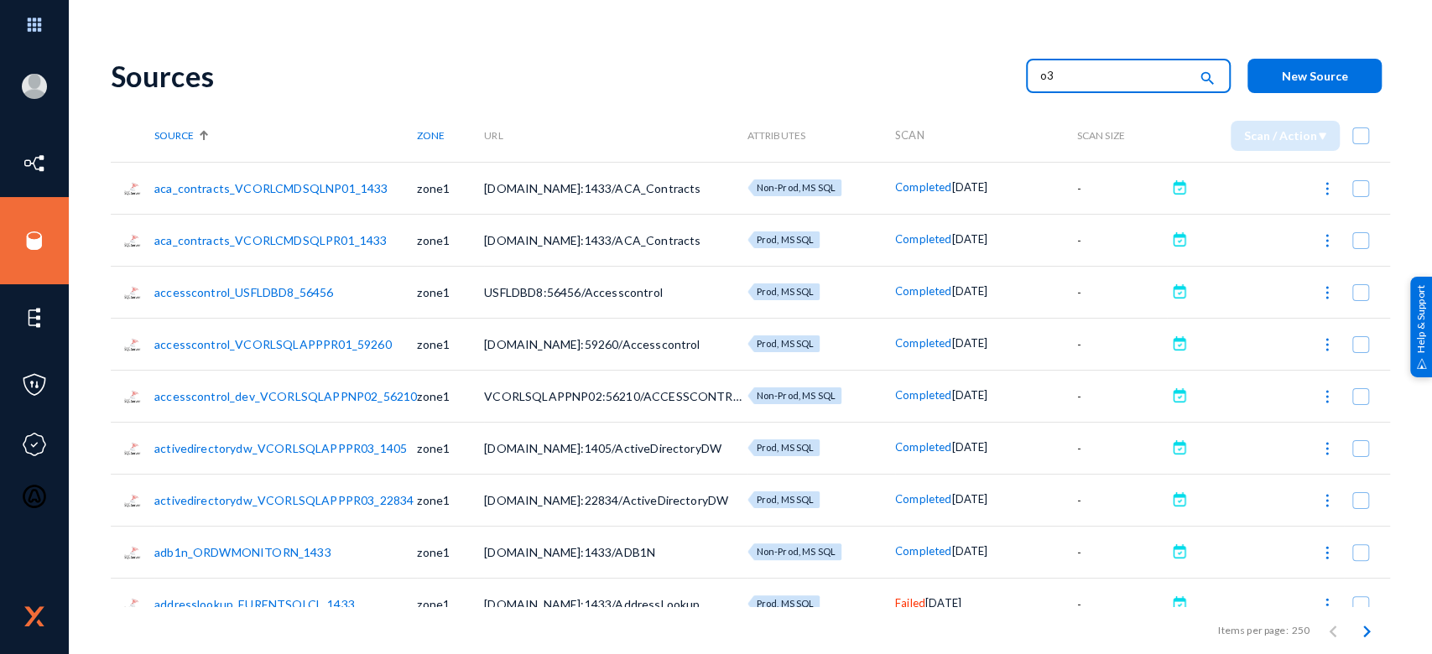
type input "o3"
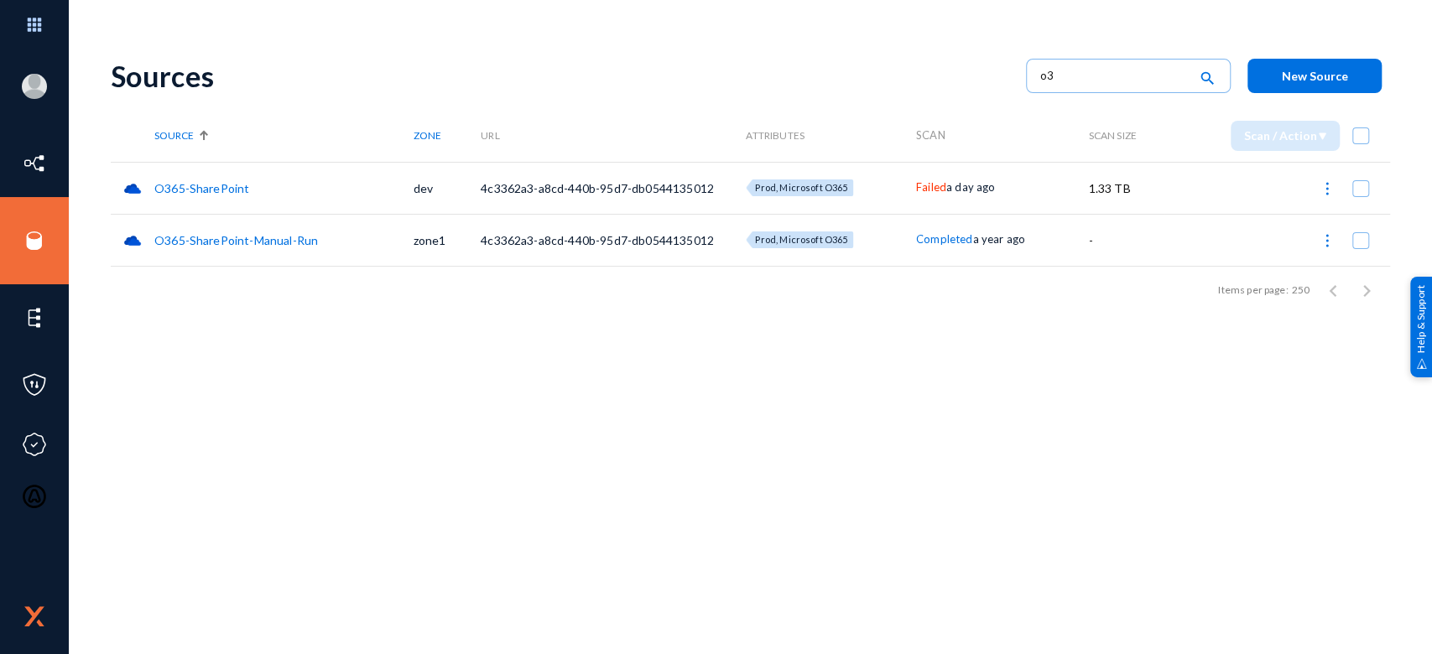
click at [932, 185] on span "Failed" at bounding box center [931, 186] width 30 height 13
click at [820, 301] on div at bounding box center [716, 327] width 1432 height 654
click at [929, 190] on span "Failed" at bounding box center [931, 186] width 30 height 13
click at [821, 352] on div at bounding box center [716, 327] width 1432 height 654
click at [938, 242] on span "Completed" at bounding box center [944, 238] width 56 height 13
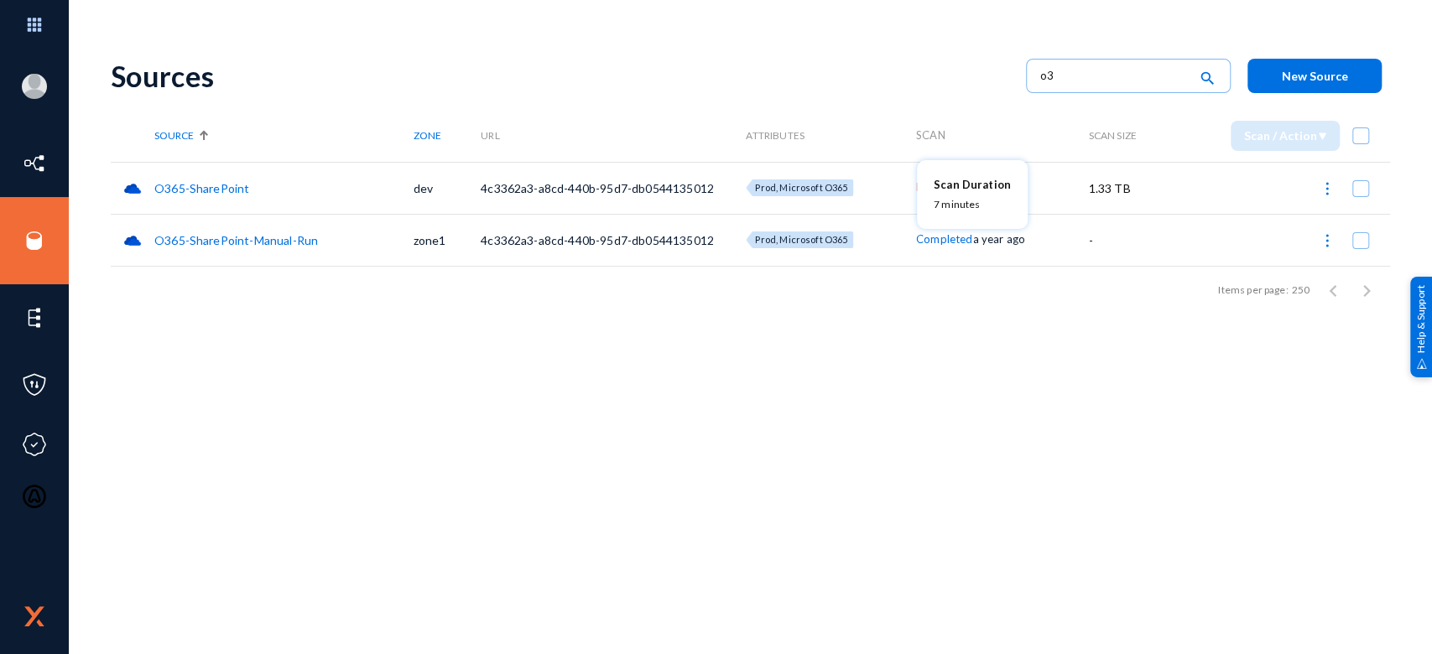
click at [850, 301] on div at bounding box center [716, 327] width 1432 height 654
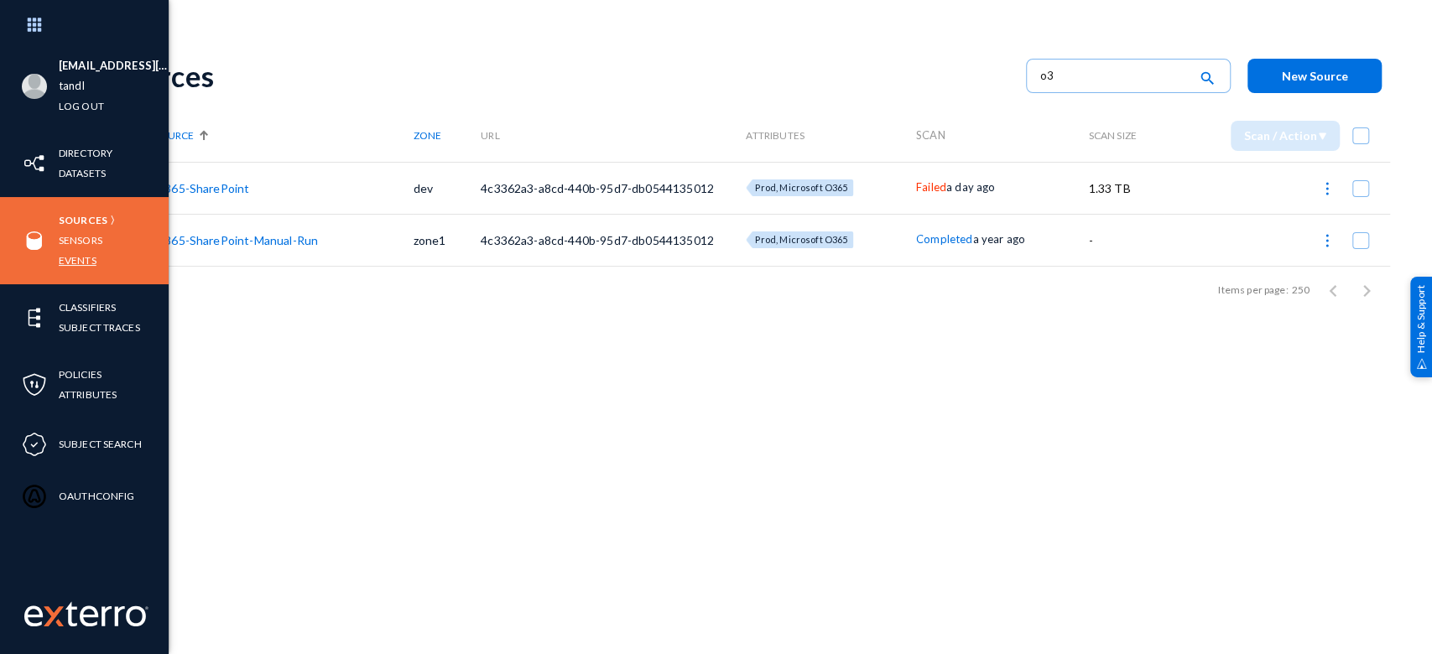
click at [69, 259] on link "Events" at bounding box center [78, 260] width 38 height 19
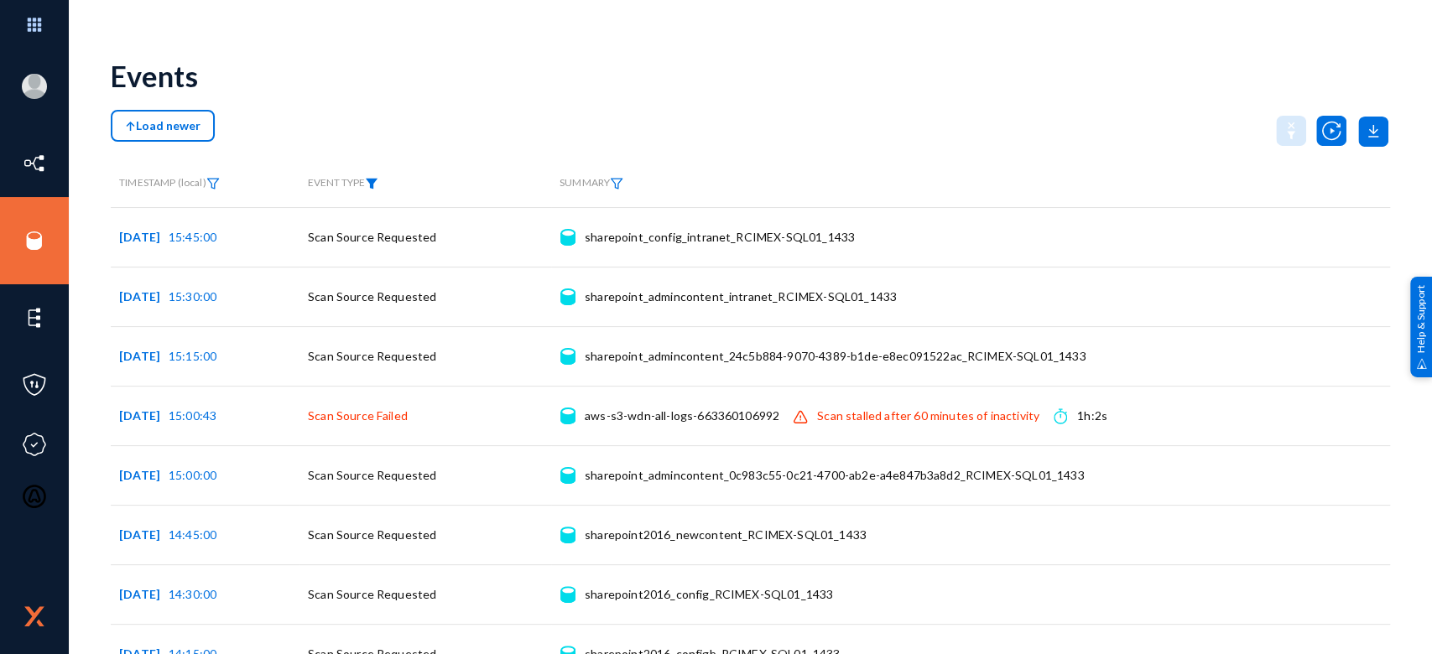
click at [373, 182] on img at bounding box center [371, 184] width 13 height 12
click at [371, 236] on span at bounding box center [389, 236] width 111 height 15
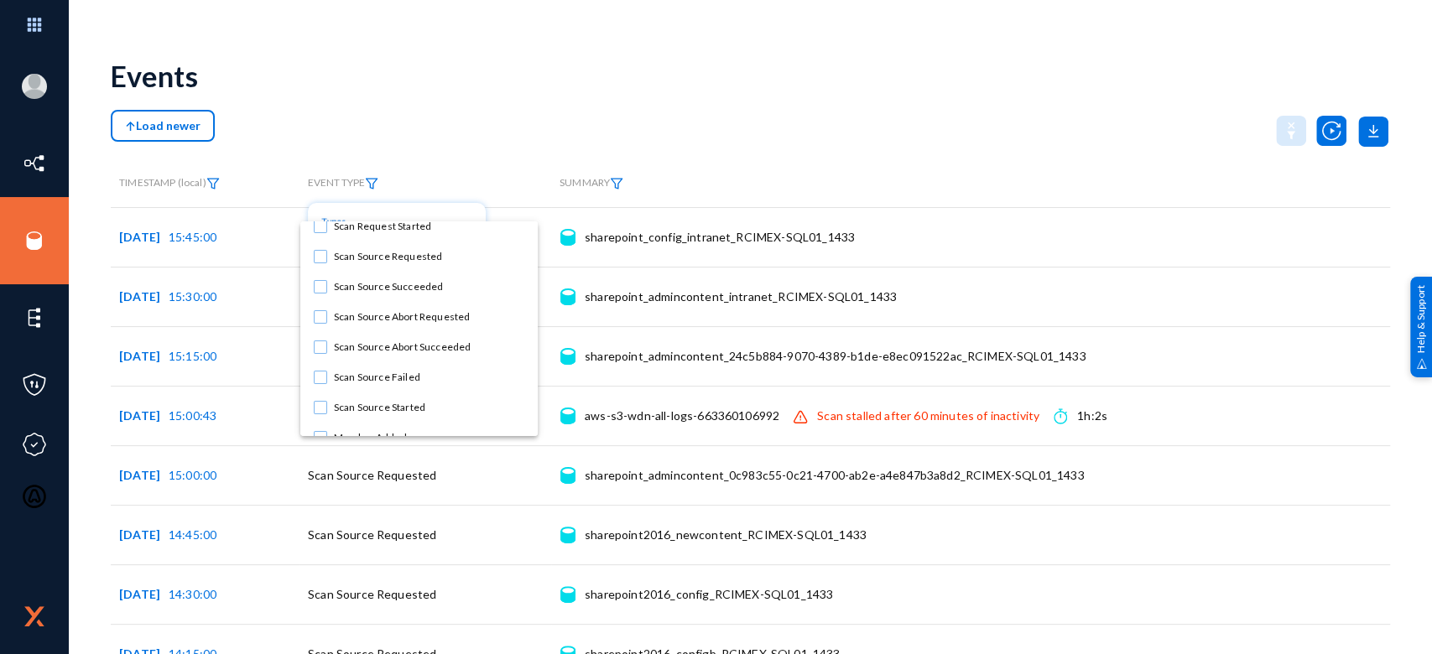
scroll to position [135, 0]
click at [417, 360] on span "Scan Source Failed" at bounding box center [429, 373] width 190 height 30
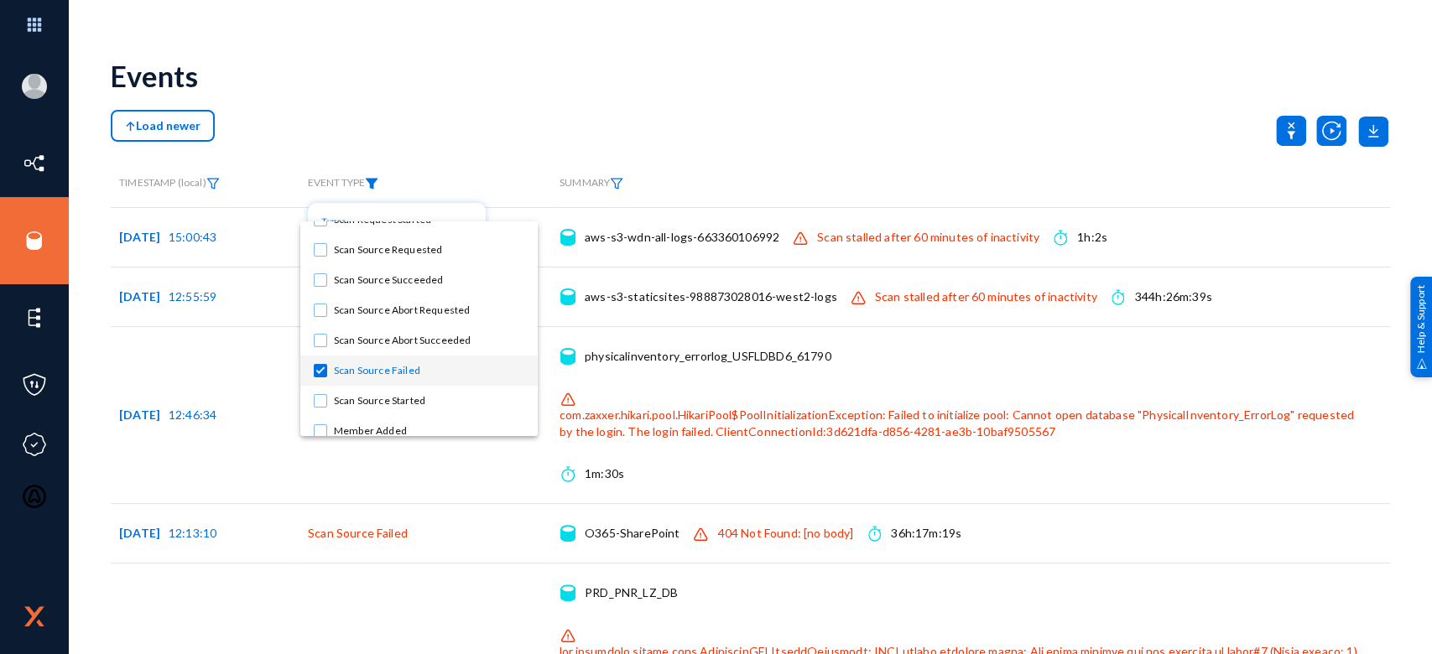
click at [812, 63] on div at bounding box center [716, 327] width 1432 height 654
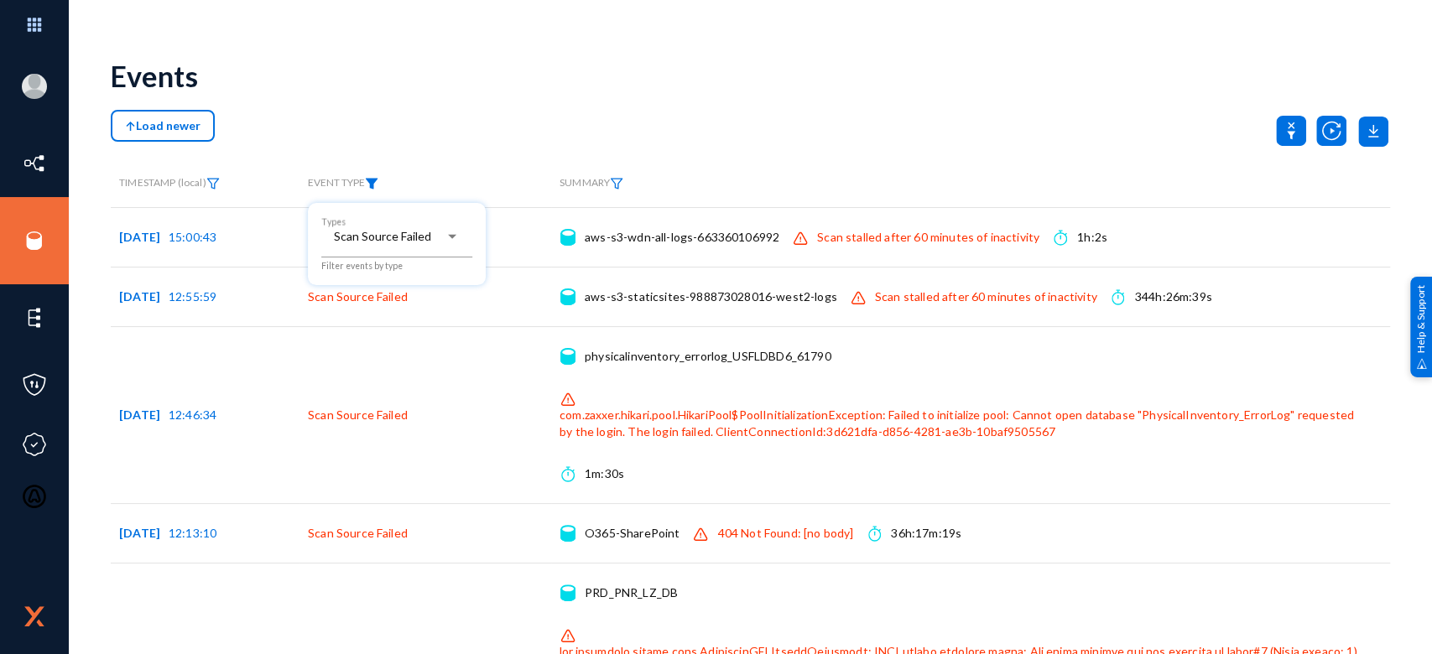
click at [1073, 13] on div at bounding box center [716, 327] width 1432 height 654
click at [1073, 44] on div "Events" at bounding box center [750, 76] width 1279 height 68
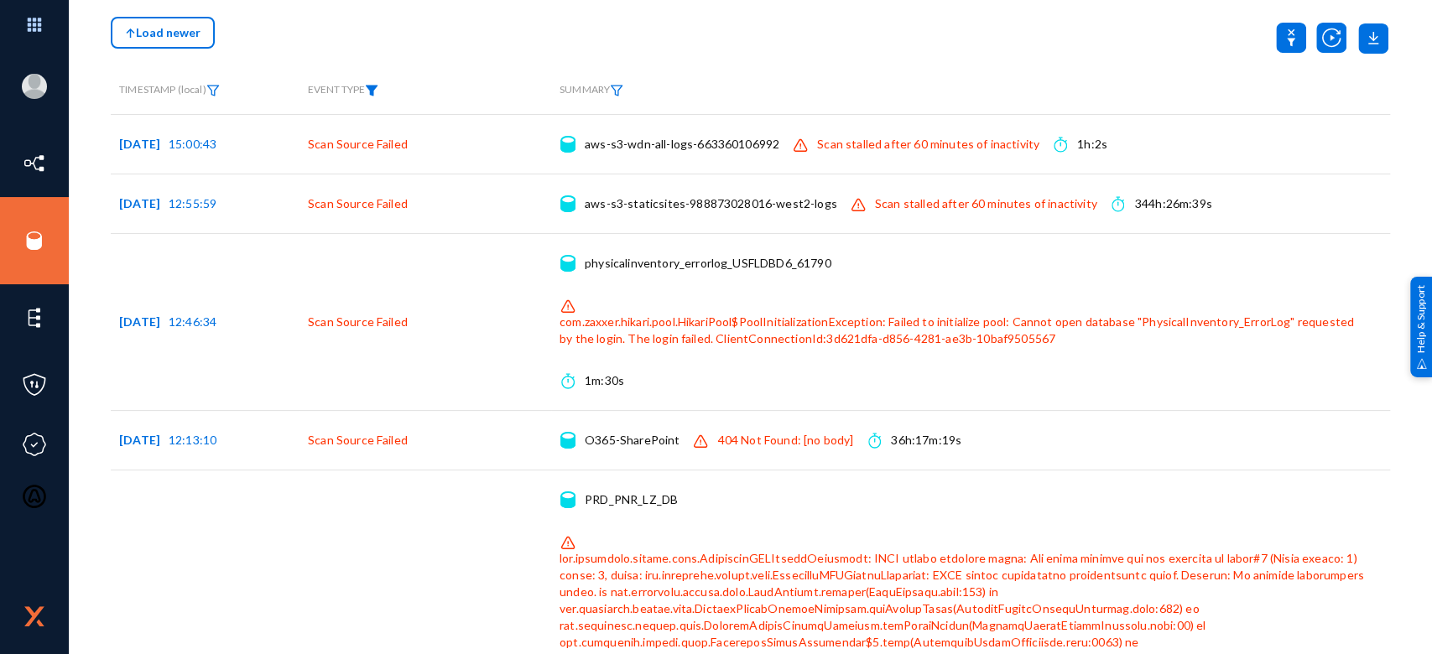
scroll to position [89, 0]
